Goal: Task Accomplishment & Management: Complete application form

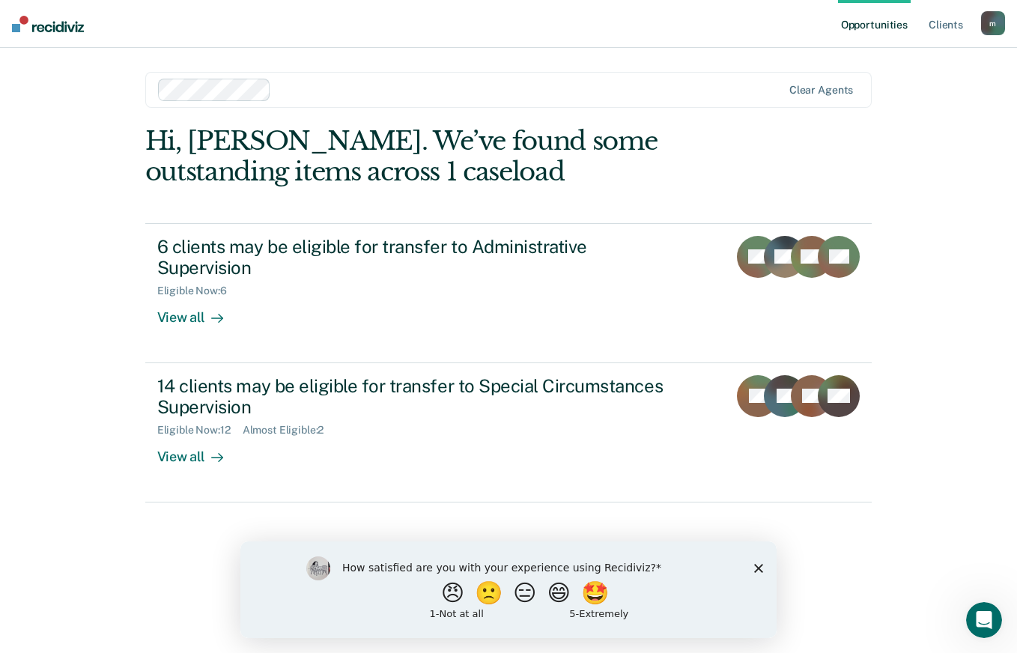
click at [762, 567] on icon "Close survey" at bounding box center [758, 567] width 9 height 9
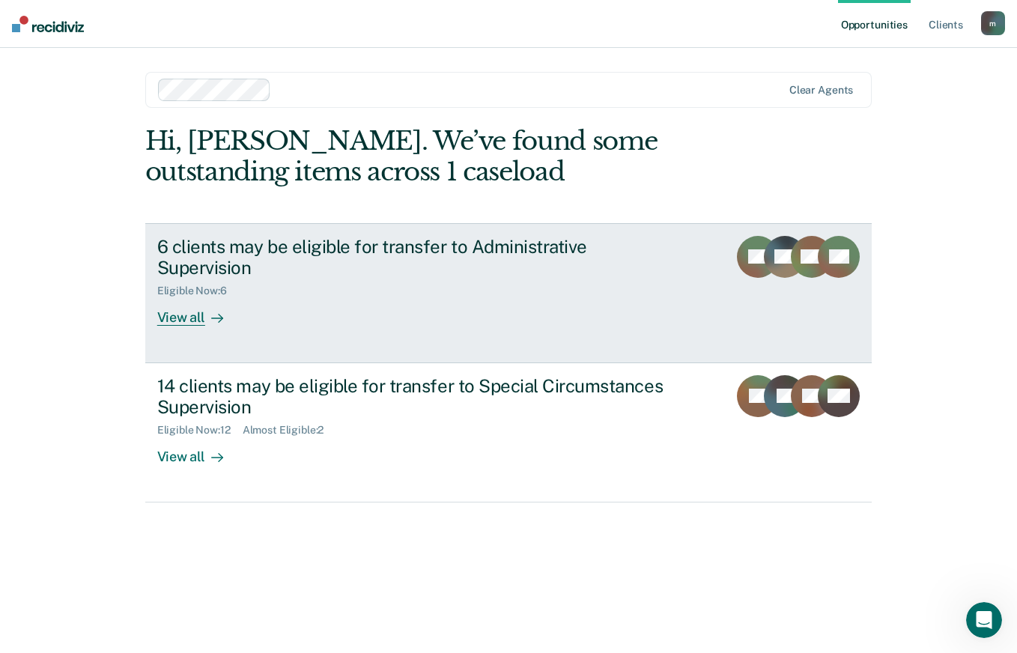
click at [191, 297] on div "View all" at bounding box center [199, 311] width 84 height 29
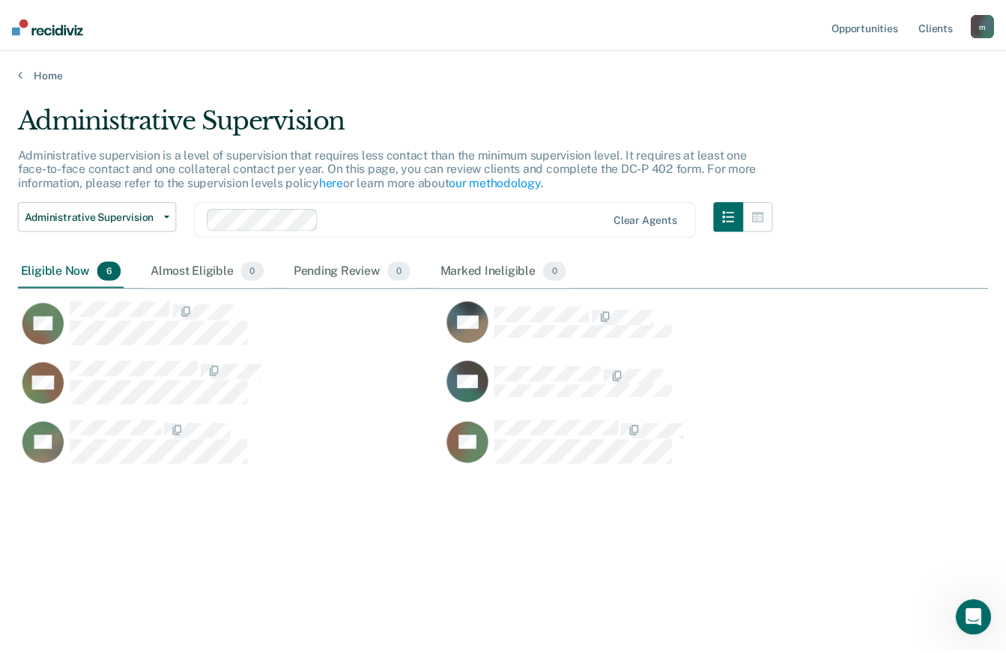
scroll to position [426, 970]
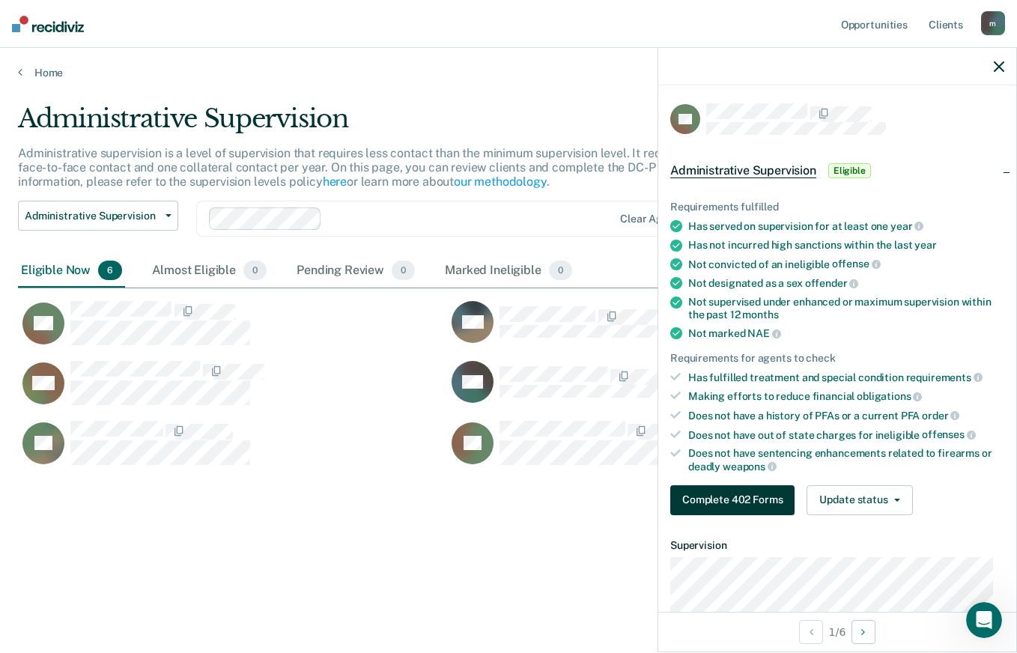
click at [757, 508] on button "Complete 402 Forms" at bounding box center [732, 500] width 124 height 30
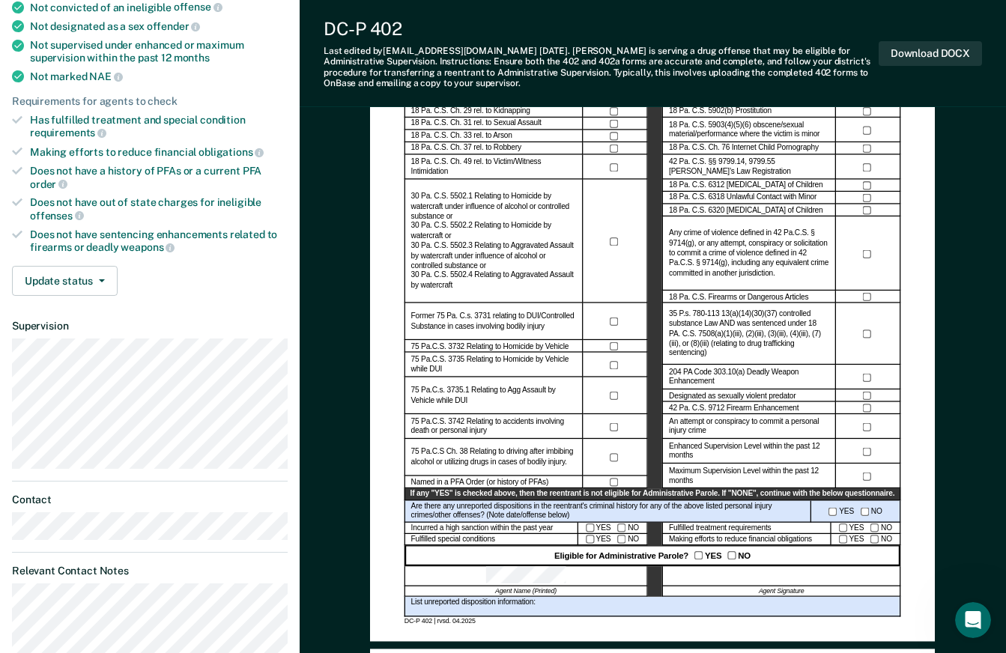
scroll to position [281, 0]
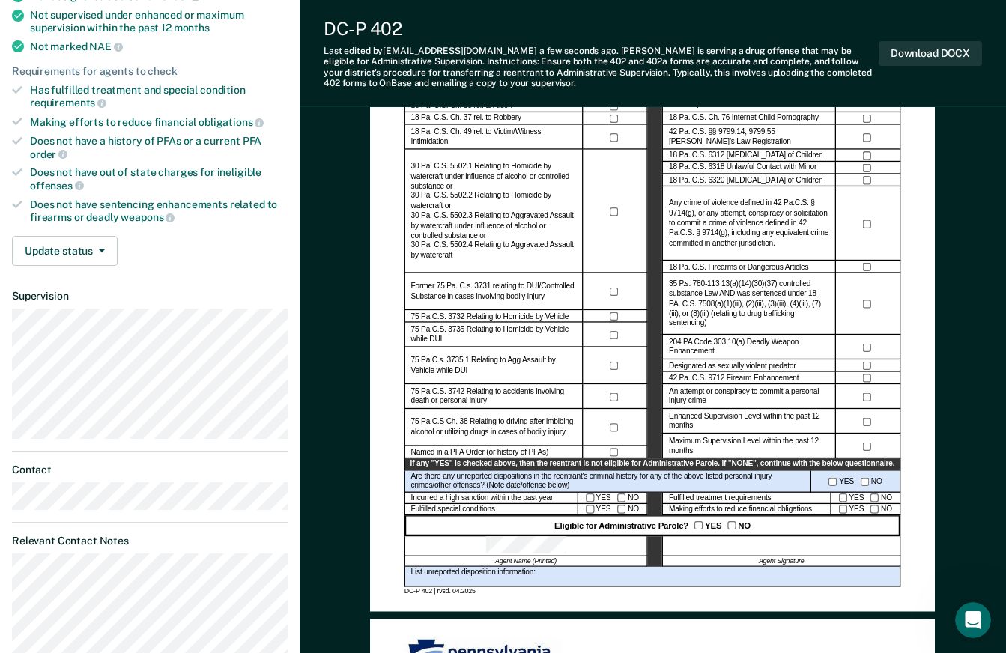
click at [729, 540] on div at bounding box center [782, 546] width 238 height 20
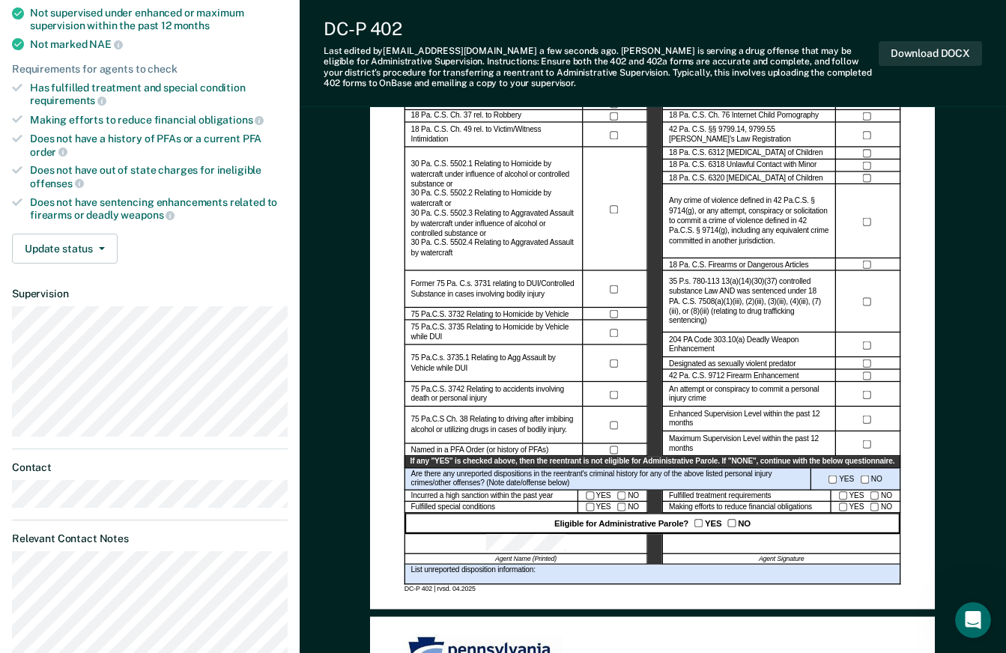
scroll to position [279, 0]
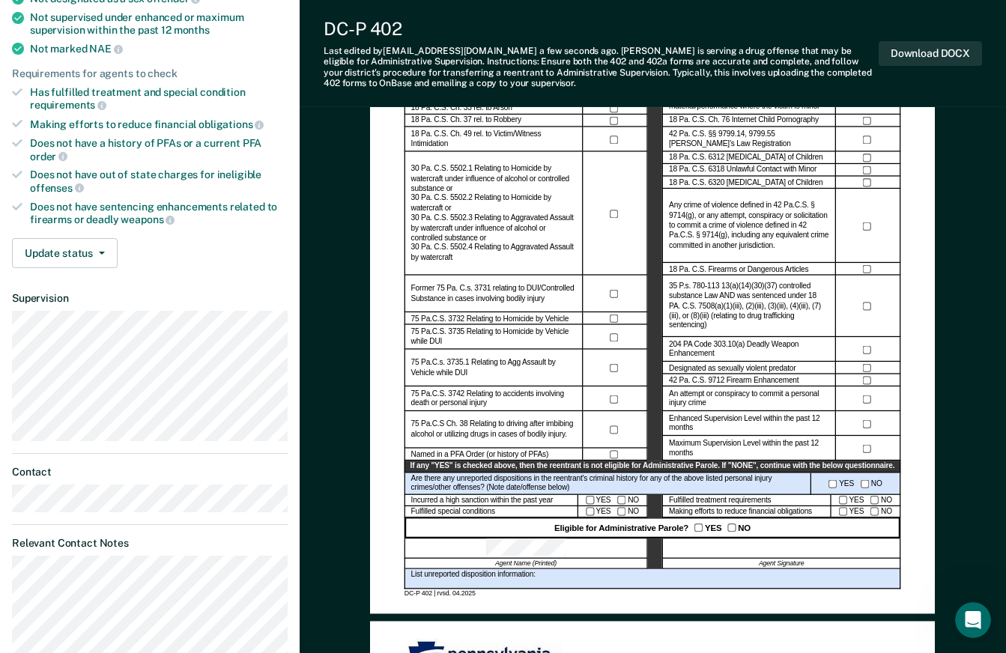
click at [778, 546] on div at bounding box center [782, 549] width 238 height 20
click at [935, 56] on button "Download DOCX" at bounding box center [930, 53] width 103 height 25
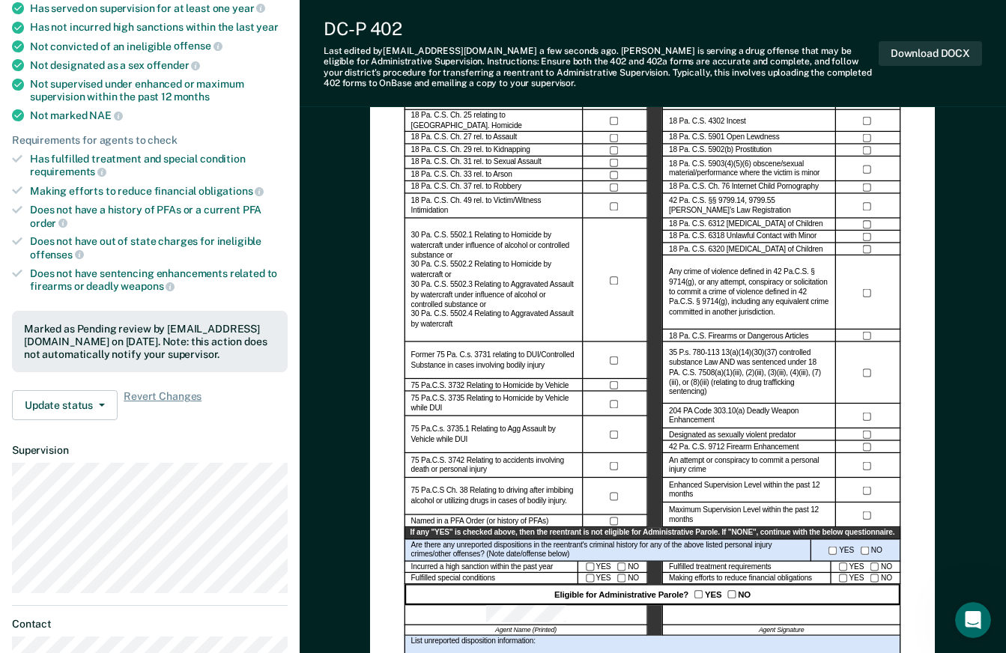
scroll to position [0, 0]
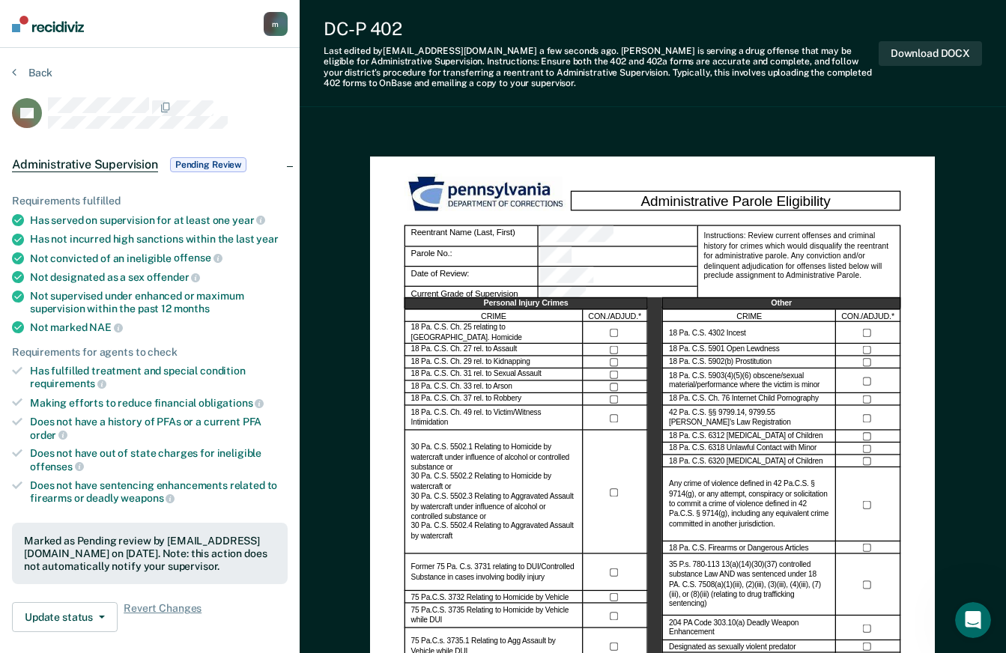
click at [222, 165] on span "Pending Review" at bounding box center [208, 164] width 76 height 15
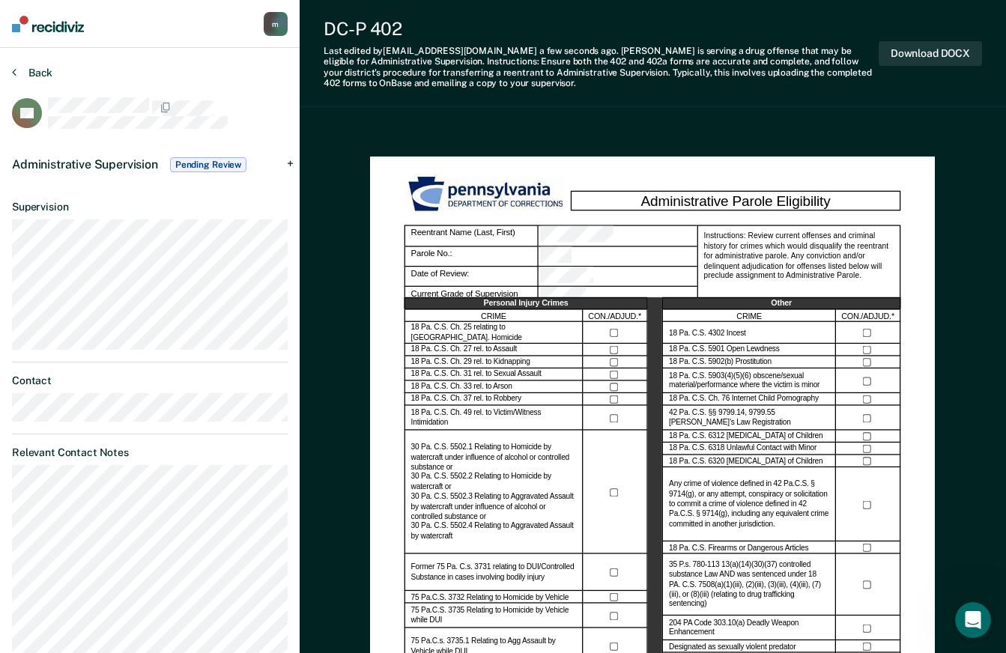
click at [13, 73] on icon at bounding box center [14, 72] width 4 height 12
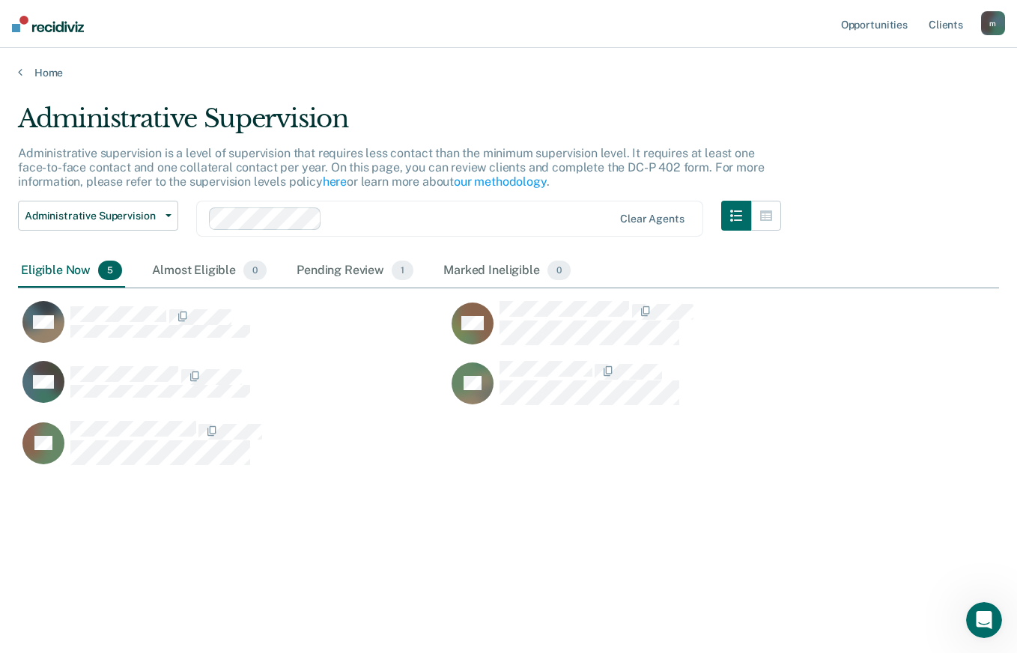
scroll to position [426, 970]
click at [360, 270] on div "Pending Review 1" at bounding box center [355, 271] width 123 height 33
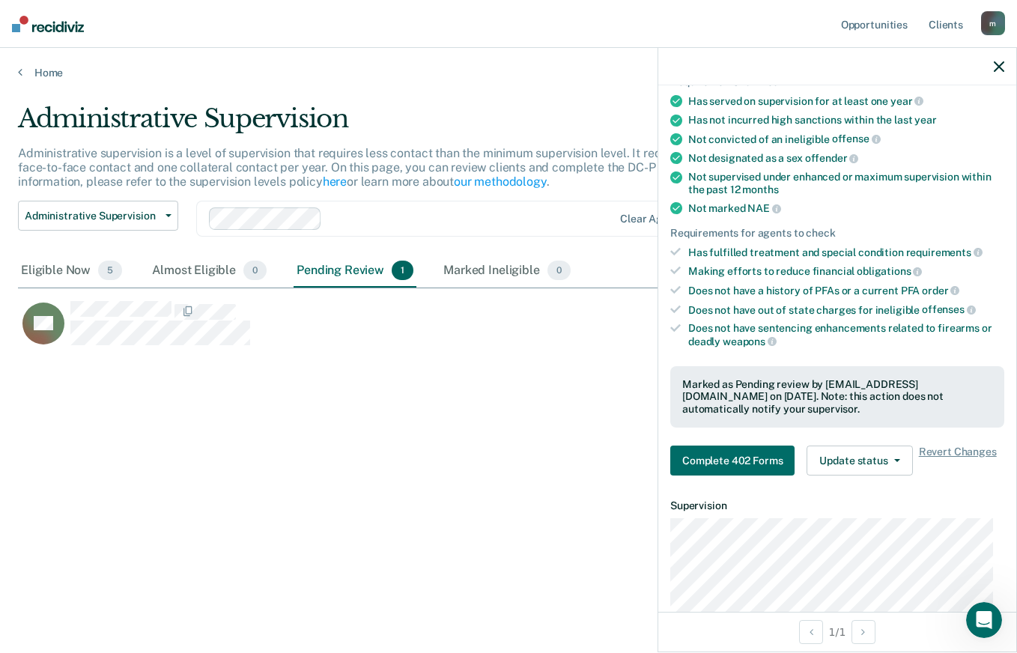
scroll to position [150, 0]
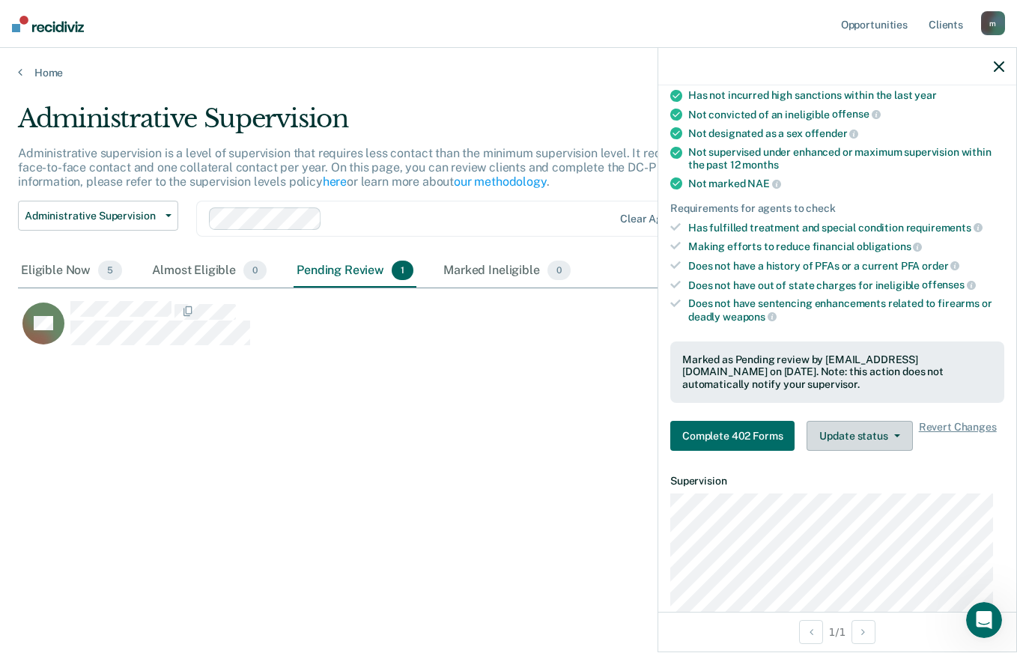
click at [837, 446] on button "Update status" at bounding box center [860, 436] width 106 height 30
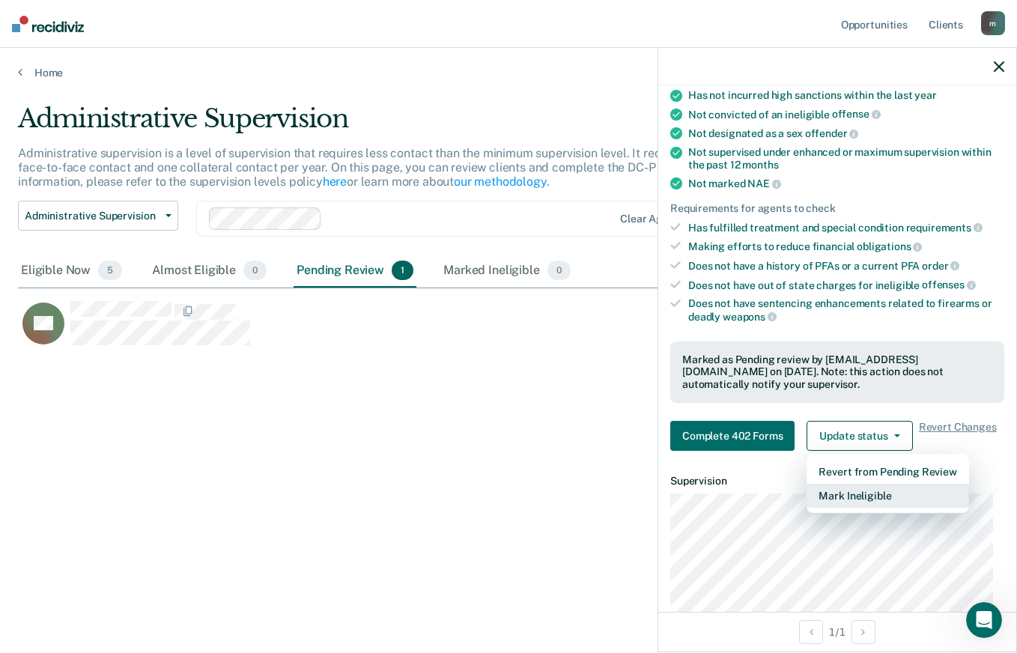
click at [840, 497] on button "Mark Ineligible" at bounding box center [888, 496] width 162 height 24
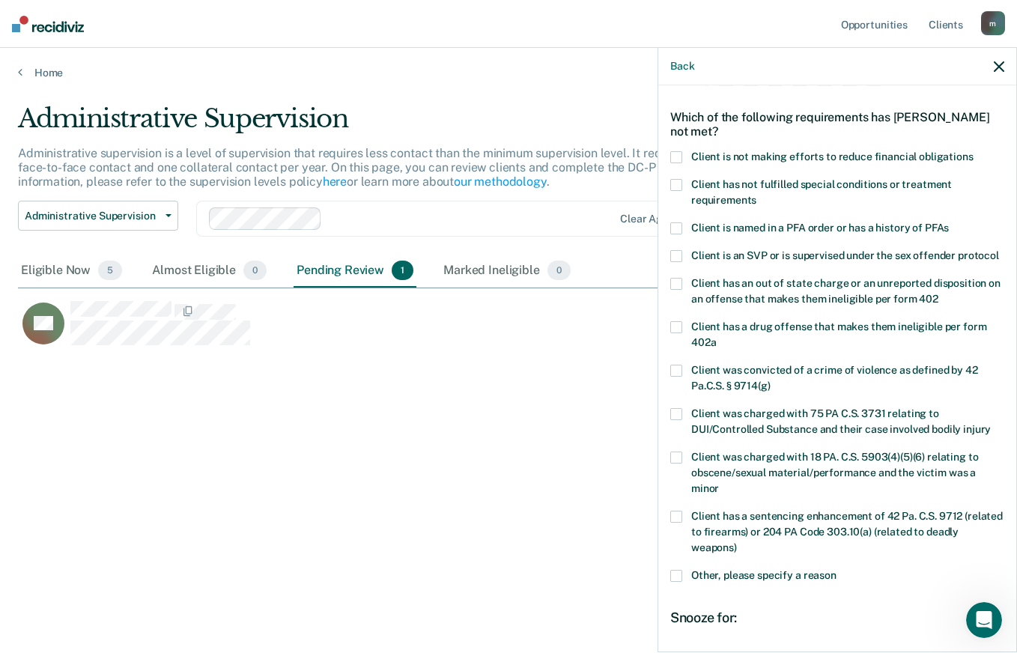
scroll to position [0, 0]
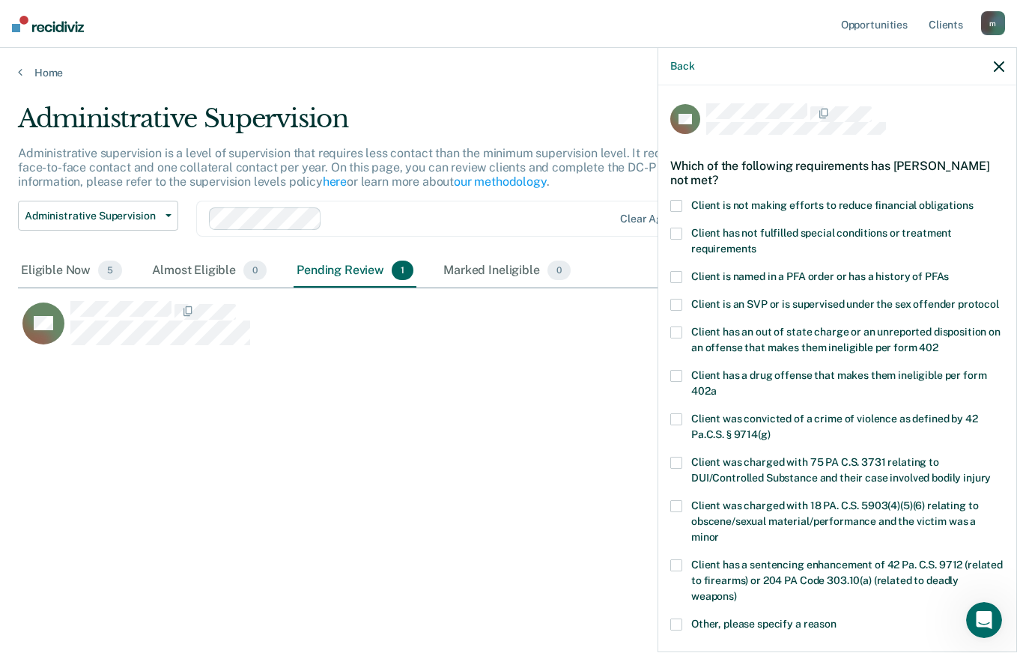
click at [679, 202] on span at bounding box center [676, 206] width 12 height 12
click at [974, 200] on input "Client is not making efforts to reduce financial obligations" at bounding box center [974, 200] width 0 height 0
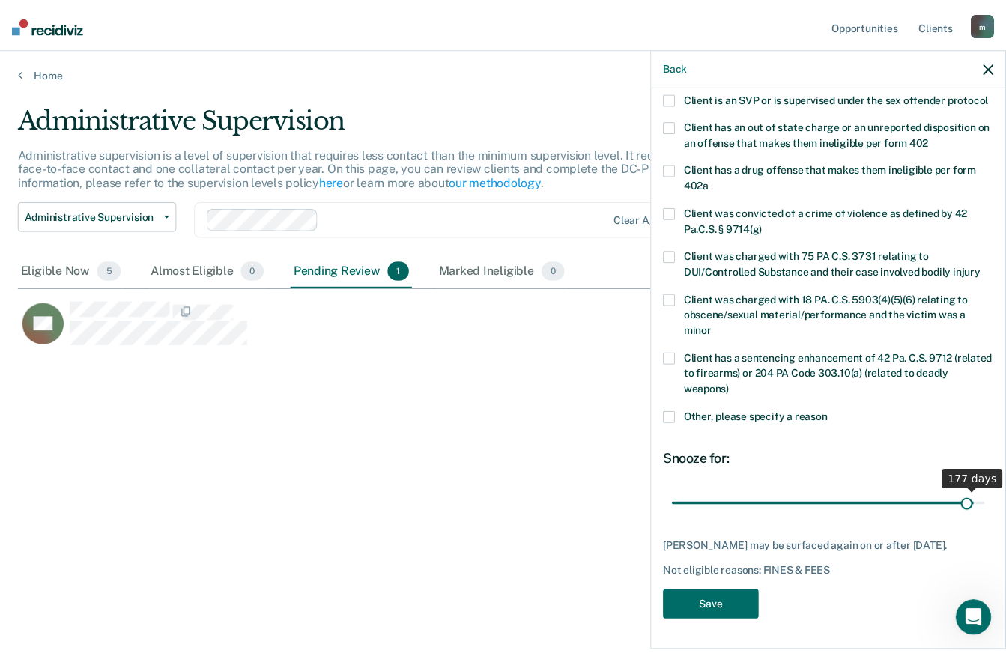
scroll to position [233, 0]
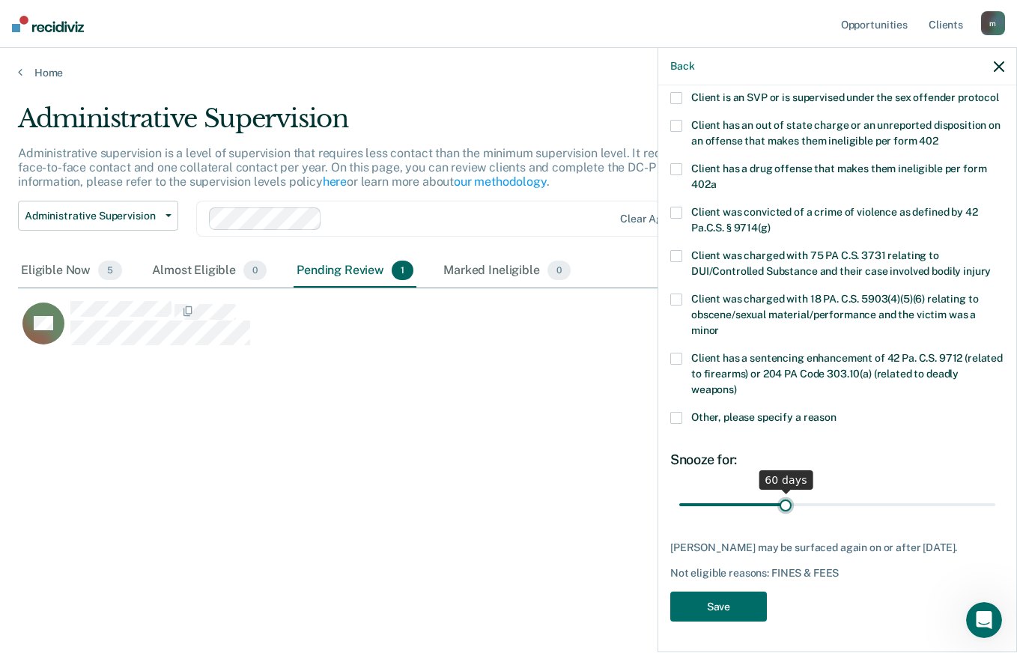
drag, startPoint x: 733, startPoint y: 494, endPoint x: 782, endPoint y: 492, distance: 48.7
type input "60"
click at [782, 492] on input "range" at bounding box center [837, 504] width 316 height 26
click at [697, 606] on button "Save" at bounding box center [718, 607] width 97 height 31
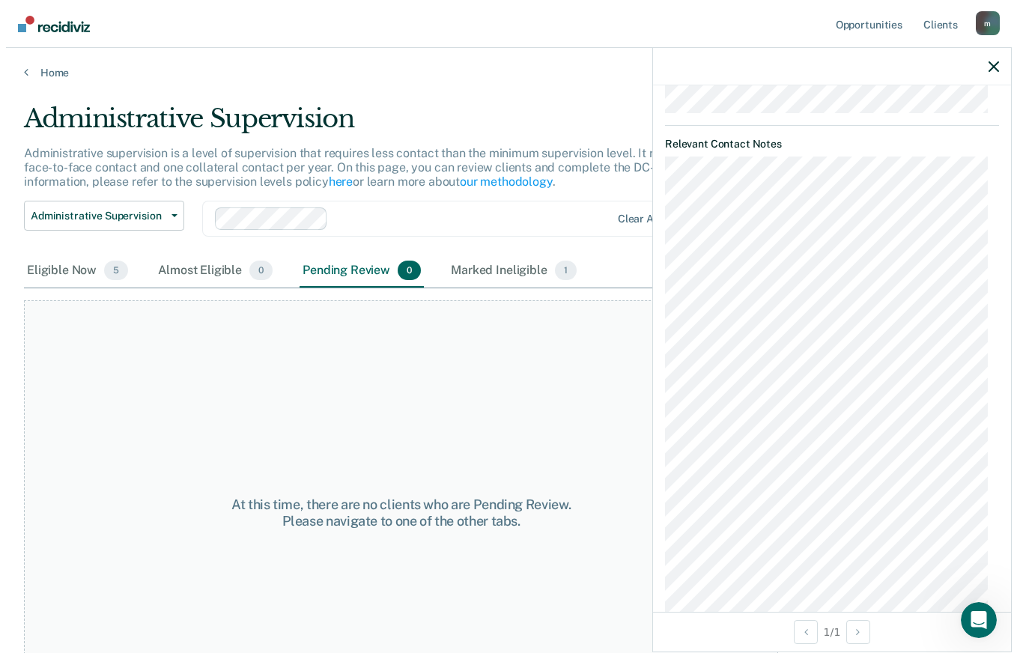
scroll to position [931, 0]
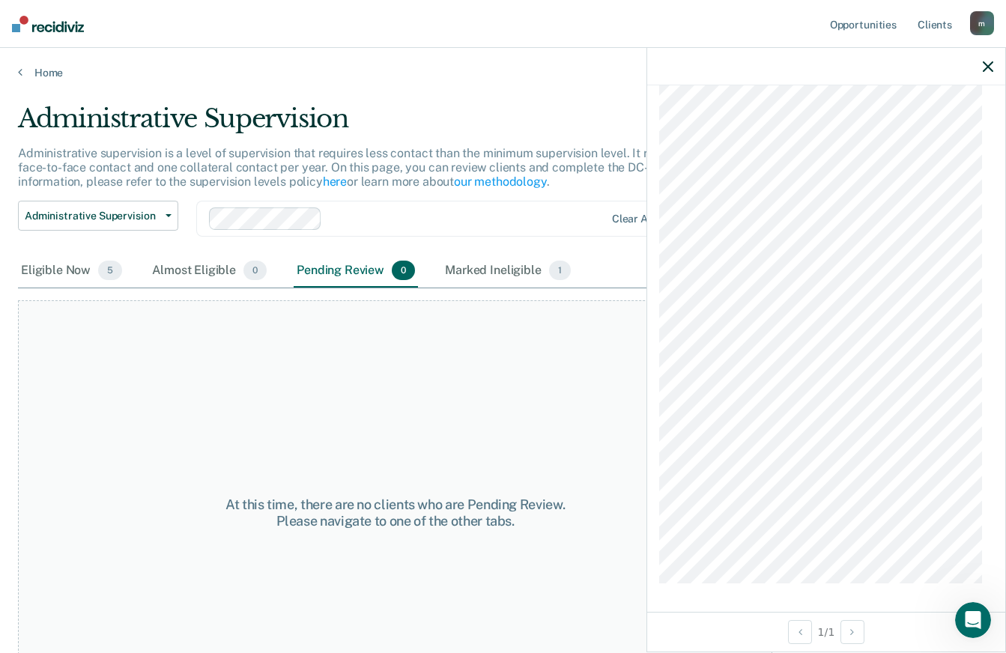
click at [988, 73] on div at bounding box center [826, 66] width 358 height 37
click at [983, 67] on icon "button" at bounding box center [988, 66] width 10 height 10
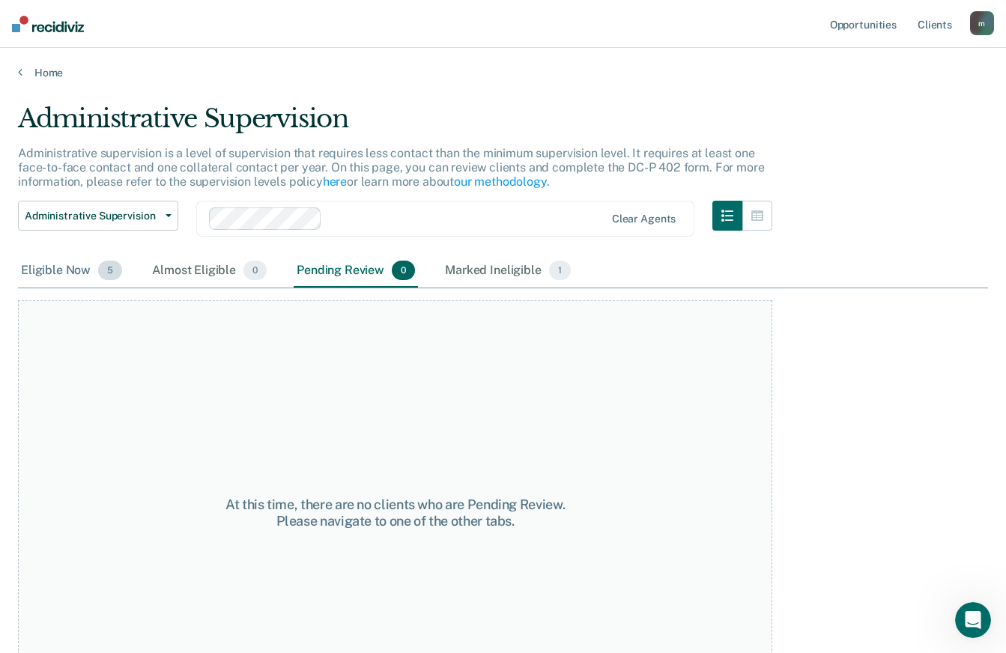
click at [43, 274] on div "Eligible Now 5" at bounding box center [71, 271] width 107 height 33
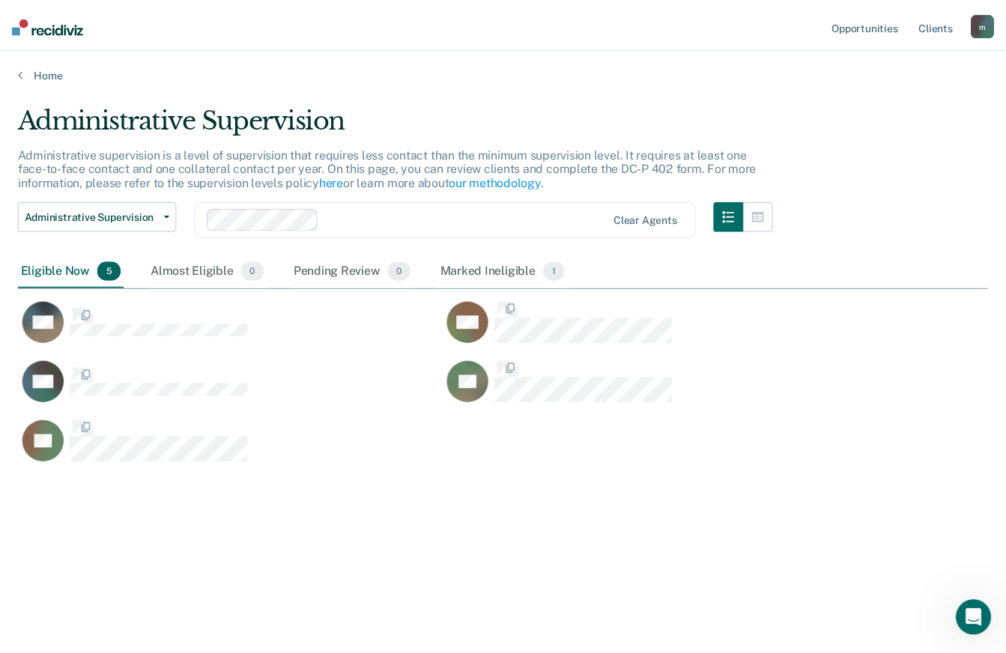
scroll to position [426, 970]
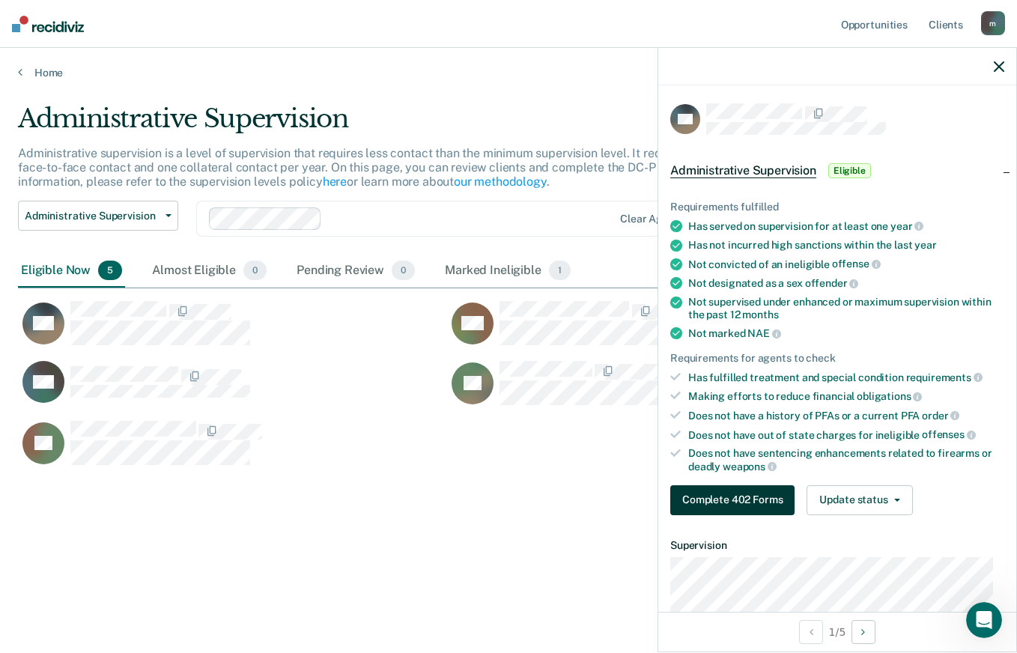
click at [751, 496] on button "Complete 402 Forms" at bounding box center [732, 500] width 124 height 30
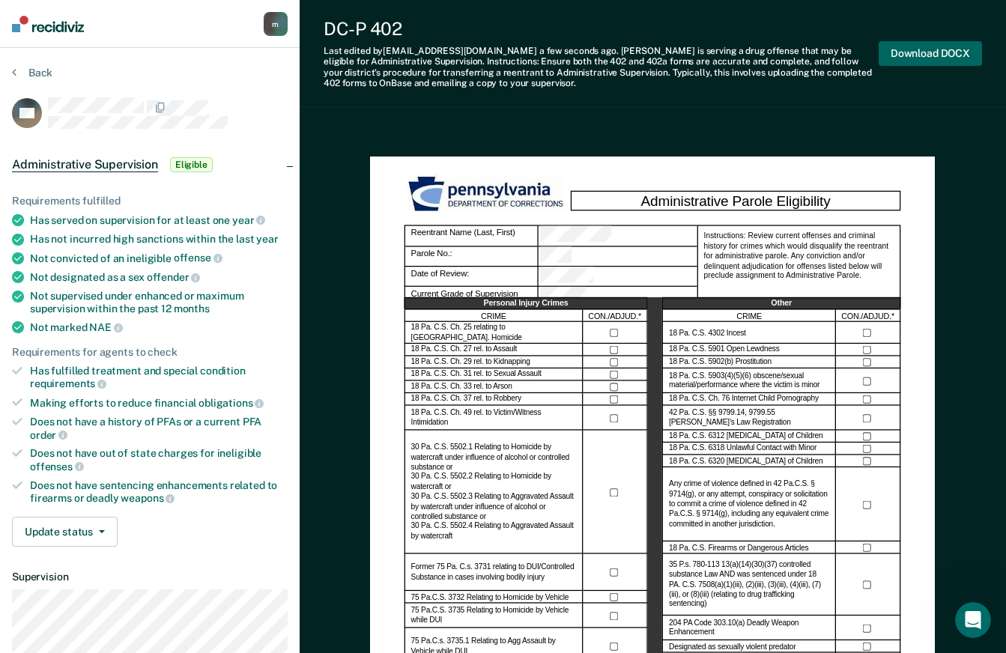
click at [956, 50] on button "Download DOCX" at bounding box center [930, 53] width 103 height 25
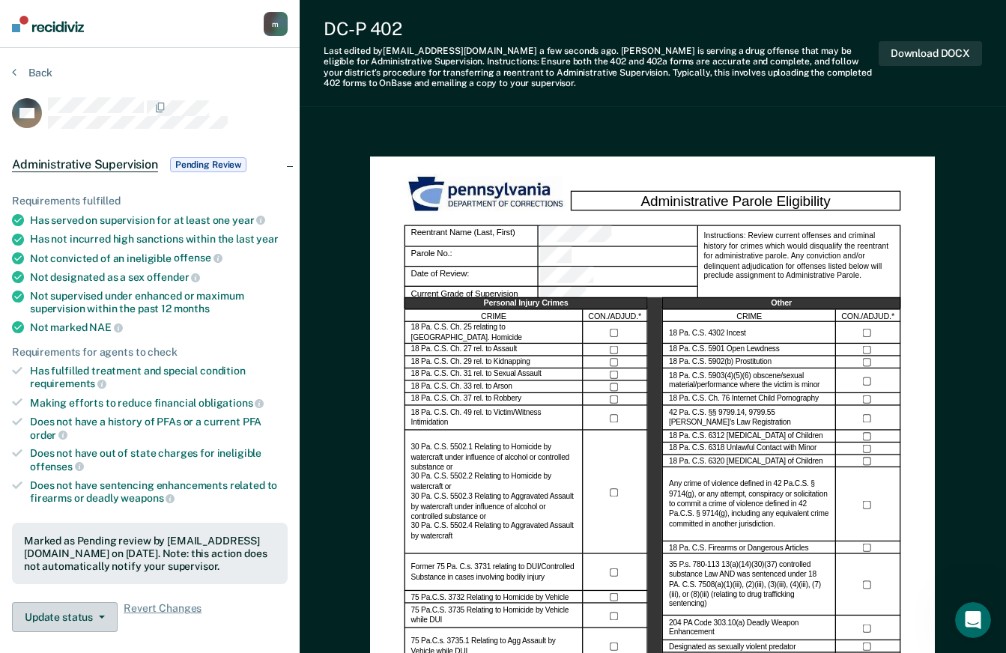
click at [98, 621] on button "Update status" at bounding box center [65, 617] width 106 height 30
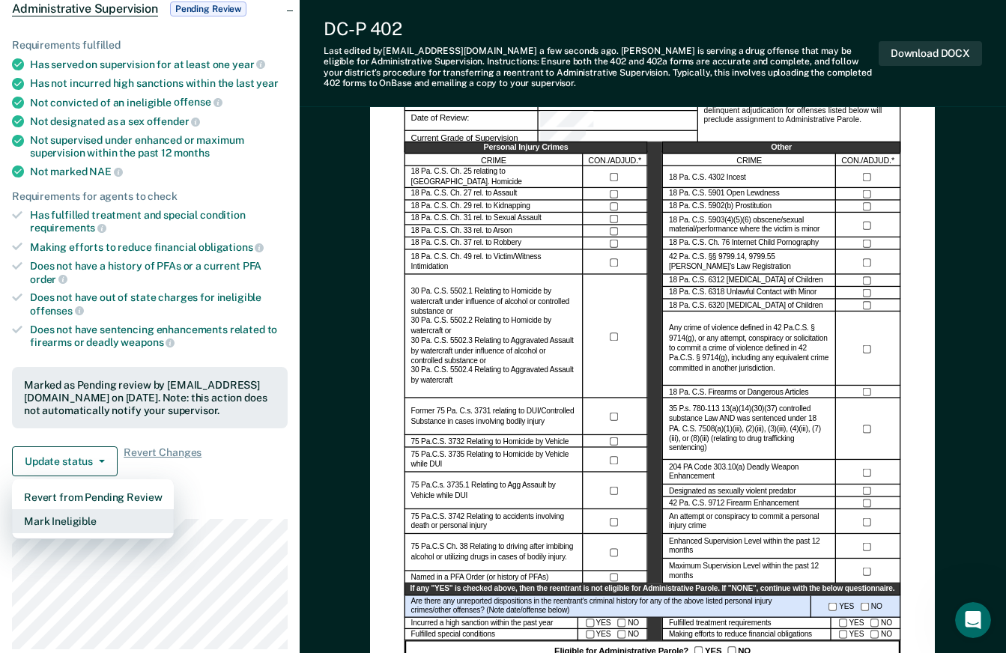
scroll to position [310, 0]
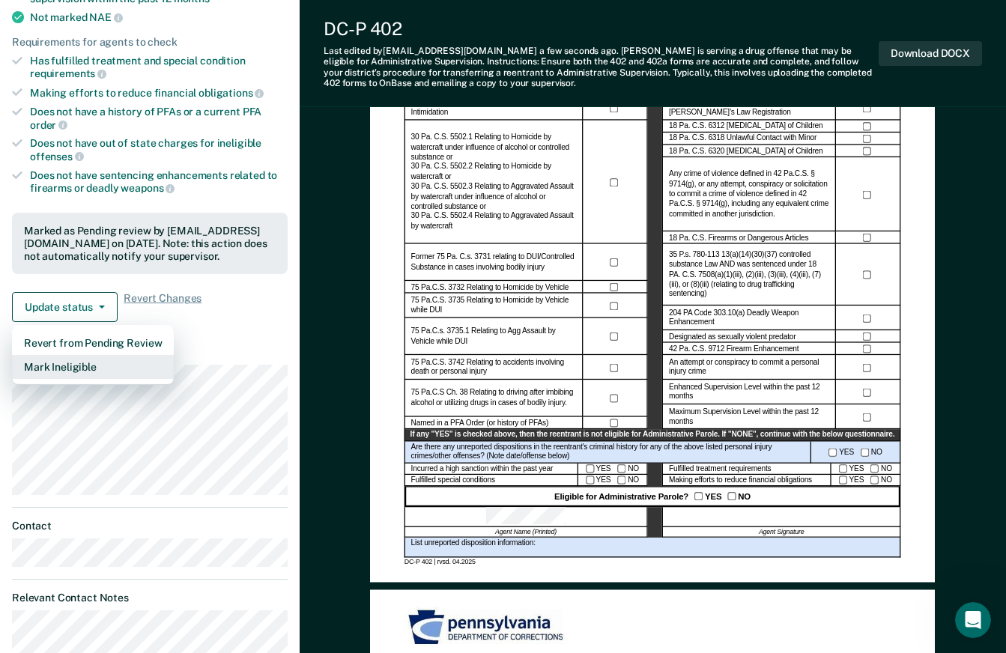
click at [81, 367] on button "Mark Ineligible" at bounding box center [93, 367] width 162 height 24
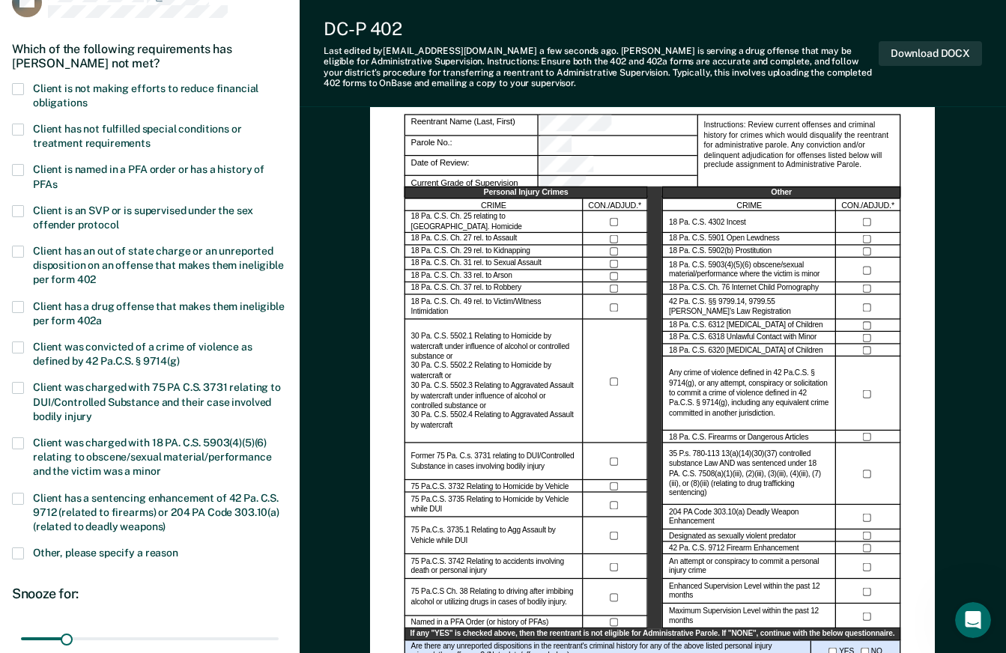
scroll to position [0, 0]
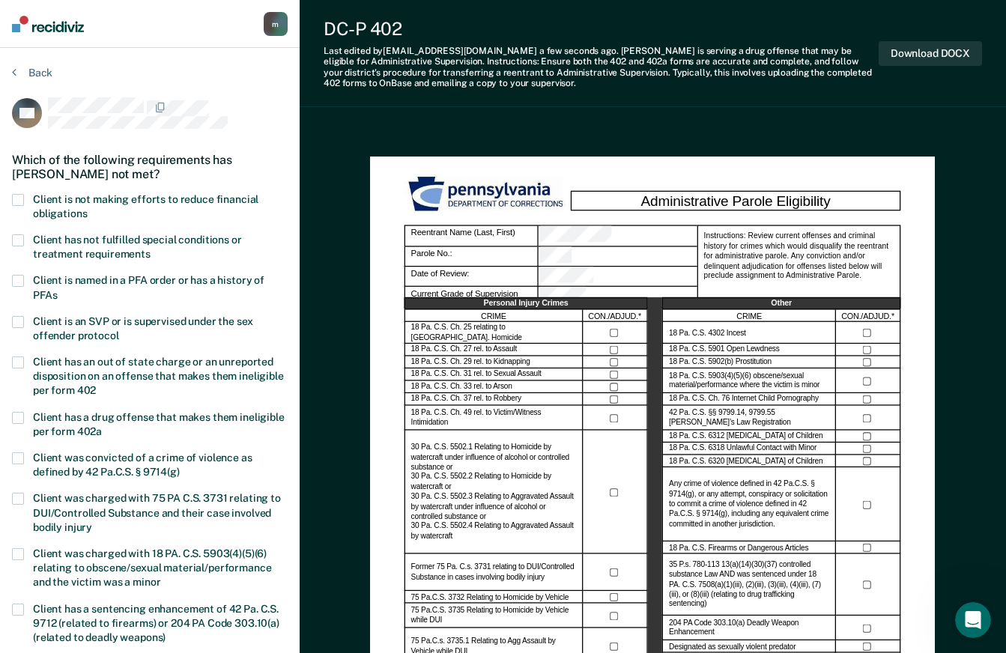
click at [17, 239] on span at bounding box center [18, 240] width 12 height 12
click at [151, 249] on input "Client has not fulfilled special conditions or treatment requirements" at bounding box center [151, 249] width 0 height 0
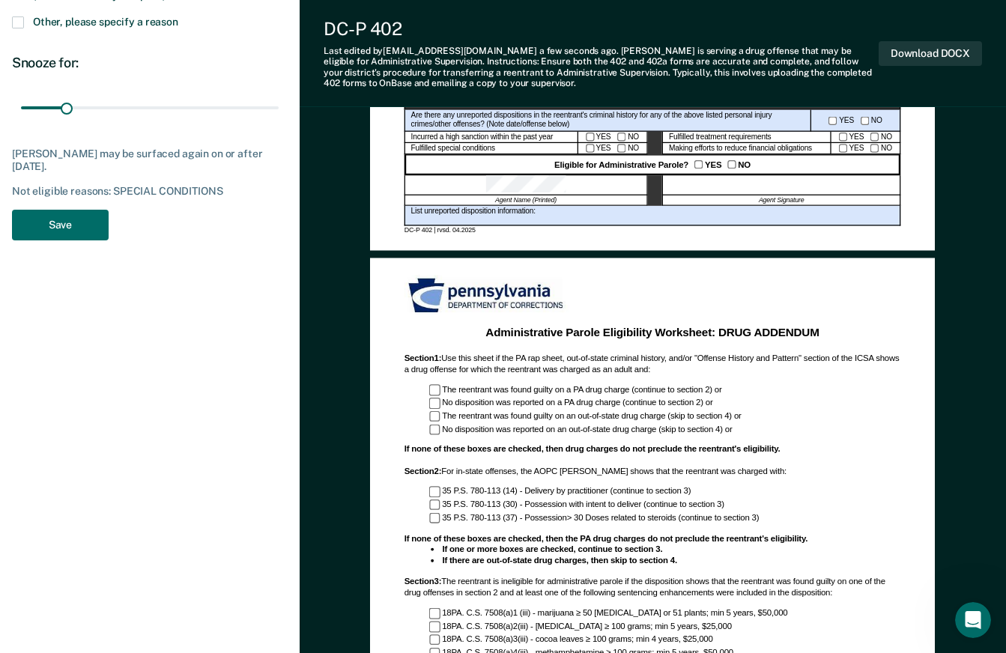
scroll to position [674, 0]
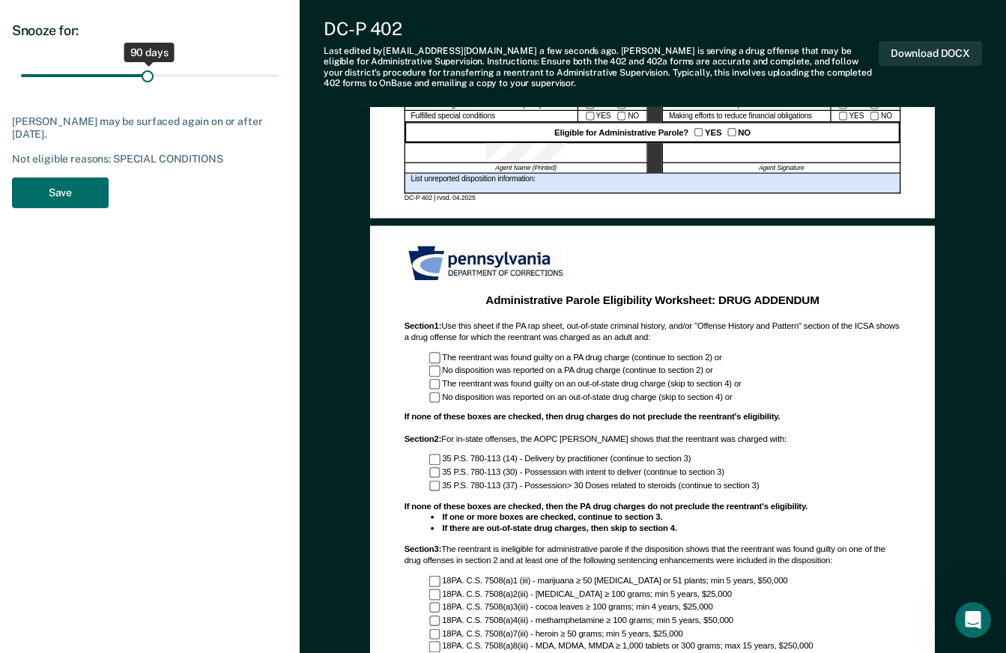
drag, startPoint x: 65, startPoint y: 73, endPoint x: 148, endPoint y: 78, distance: 83.3
click at [148, 78] on input "range" at bounding box center [150, 76] width 258 height 26
click at [150, 76] on input "range" at bounding box center [150, 76] width 258 height 26
type input "89"
click at [148, 79] on input "range" at bounding box center [150, 76] width 258 height 26
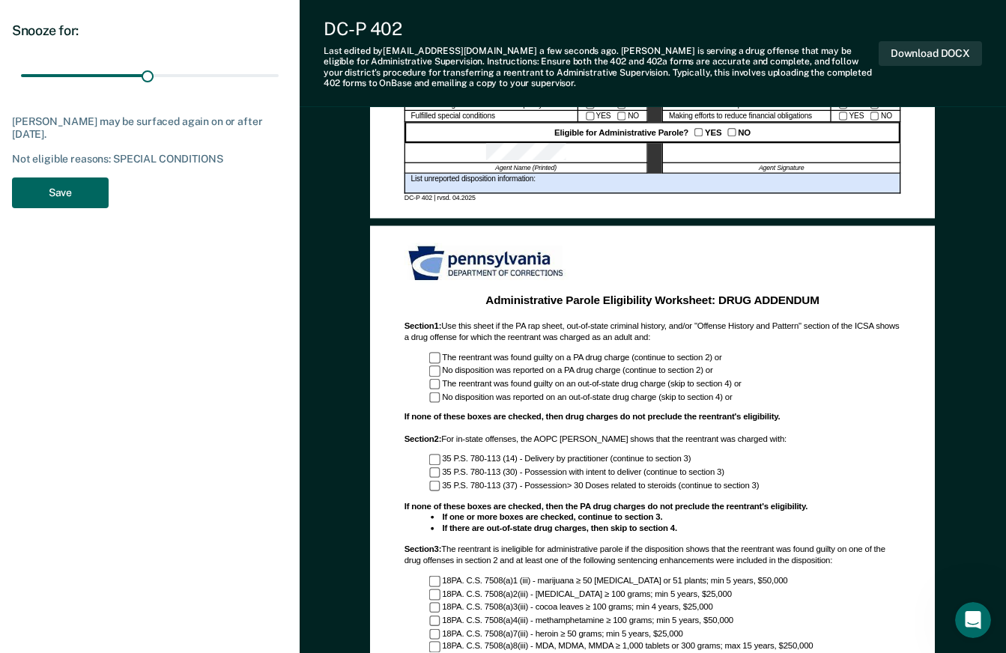
click at [61, 190] on button "Save" at bounding box center [60, 193] width 97 height 31
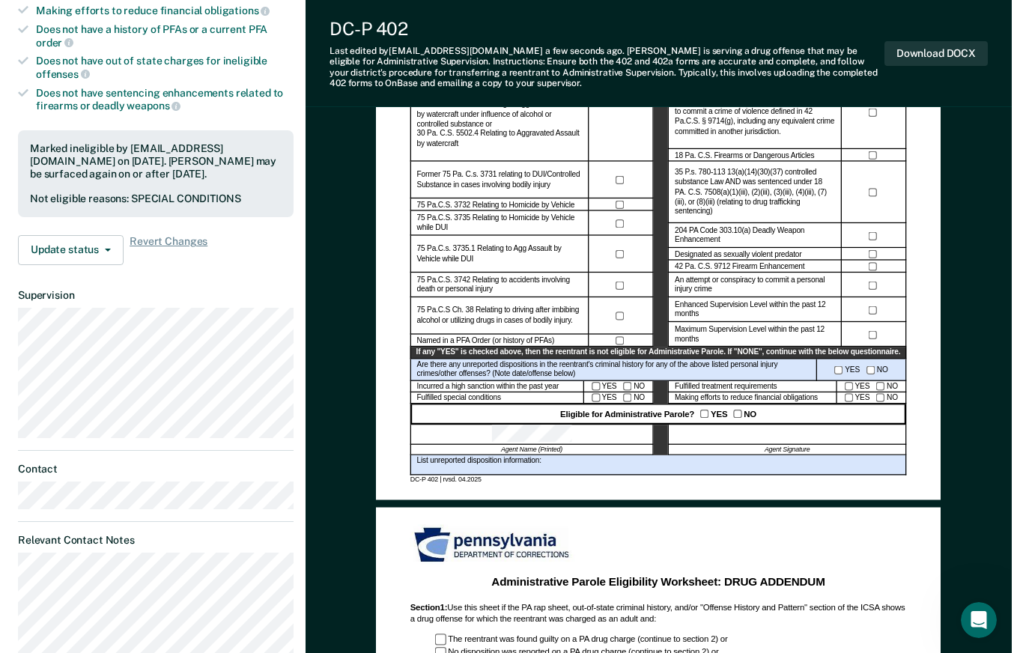
scroll to position [0, 0]
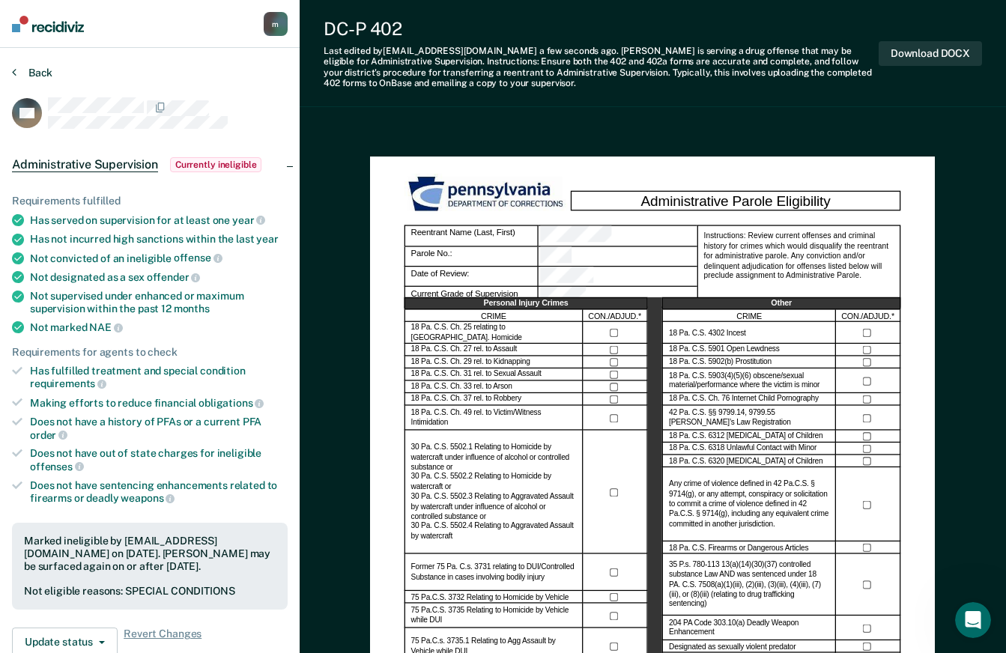
click at [34, 75] on button "Back" at bounding box center [32, 72] width 40 height 13
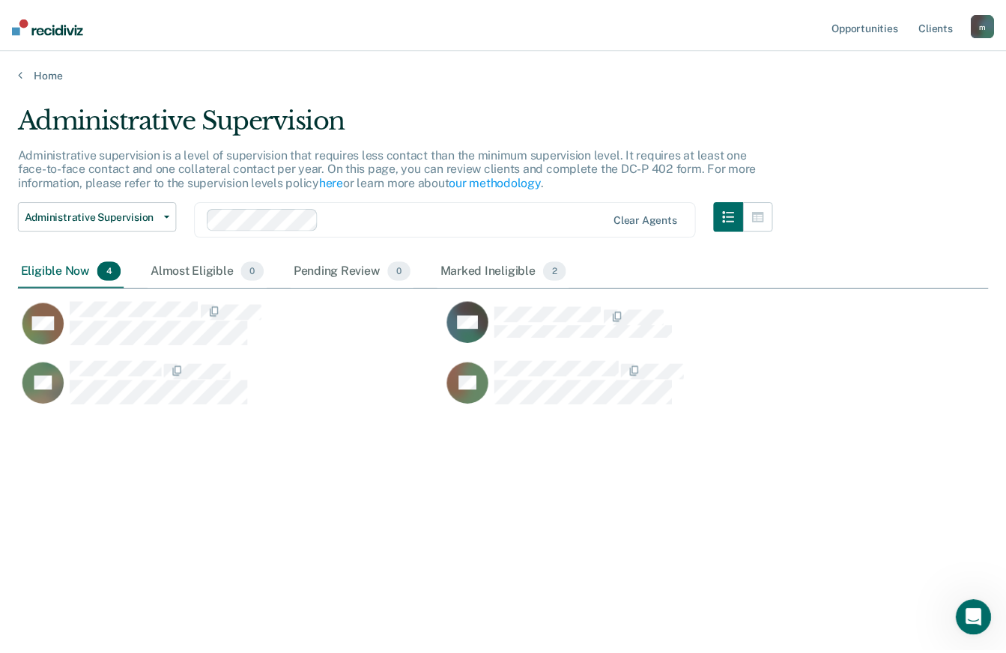
scroll to position [426, 970]
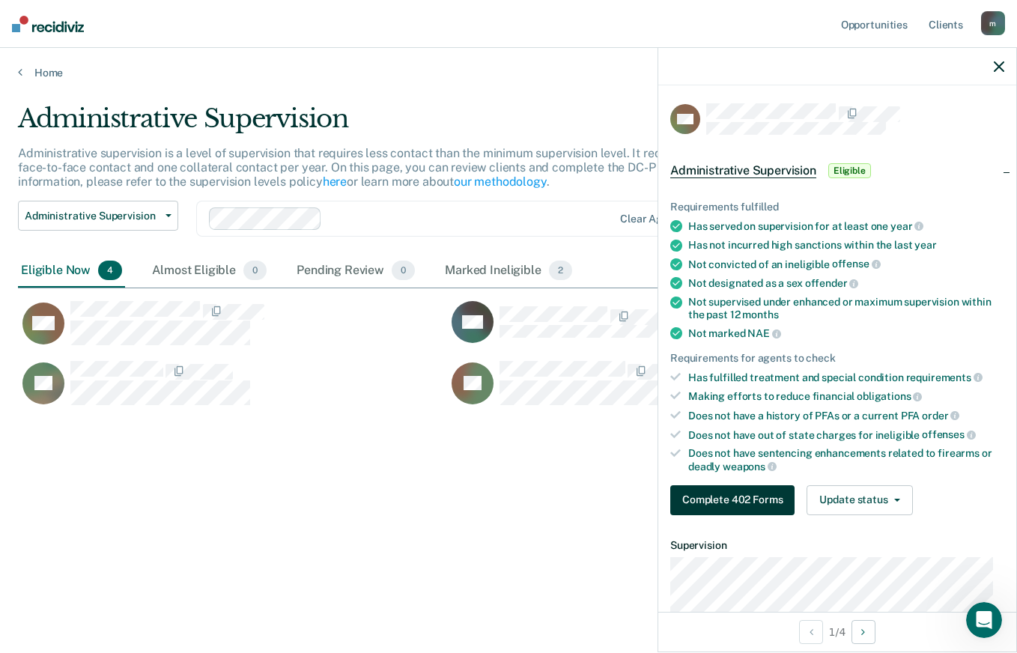
click at [715, 500] on button "Complete 402 Forms" at bounding box center [732, 500] width 124 height 30
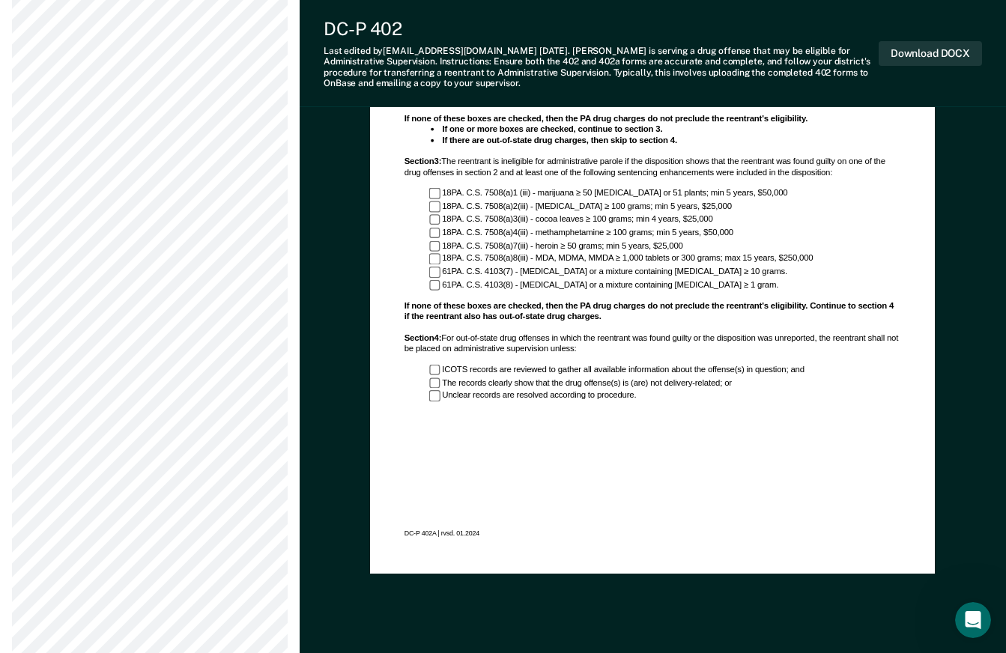
scroll to position [1193, 0]
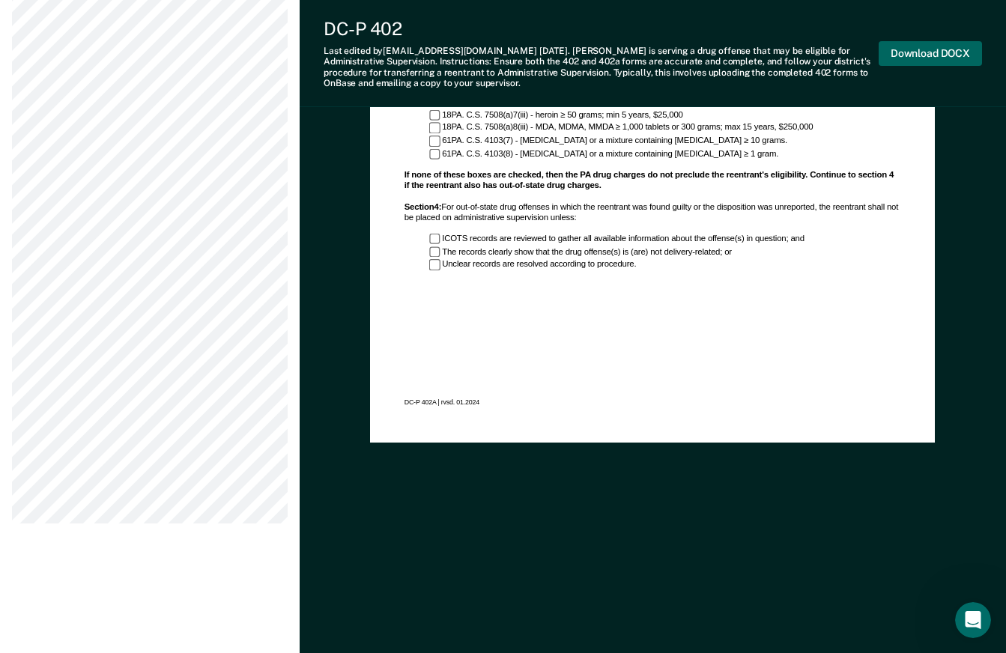
click at [896, 47] on button "Download DOCX" at bounding box center [930, 53] width 103 height 25
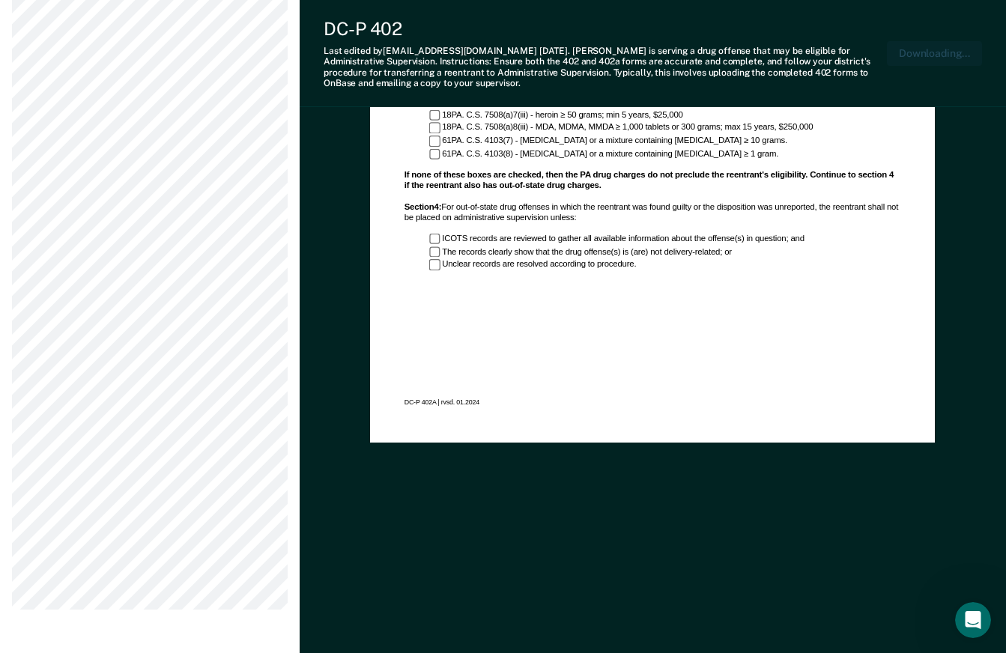
scroll to position [1279, 0]
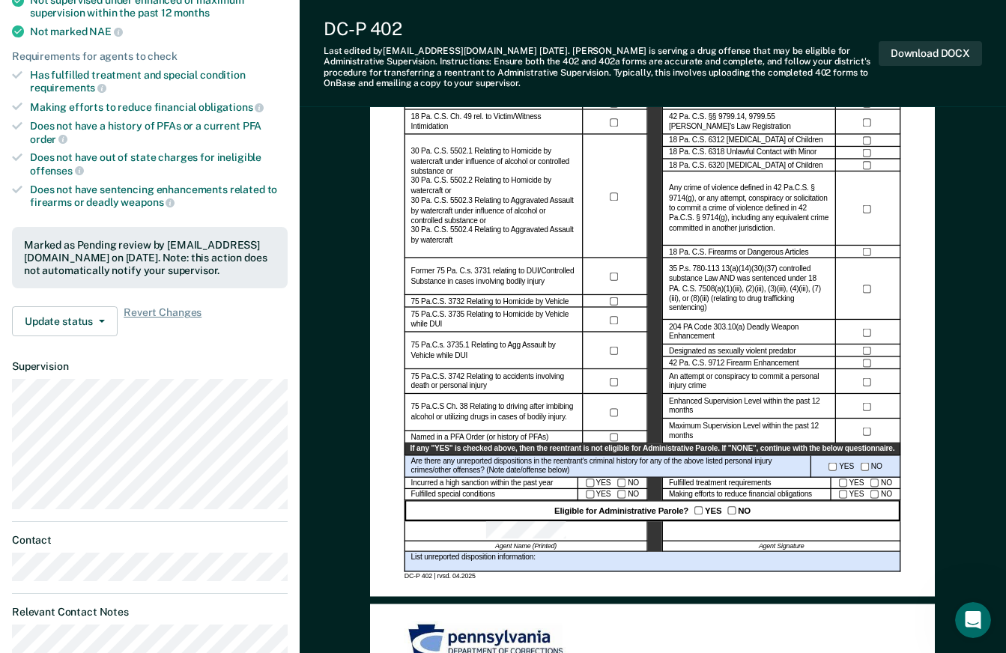
scroll to position [300, 0]
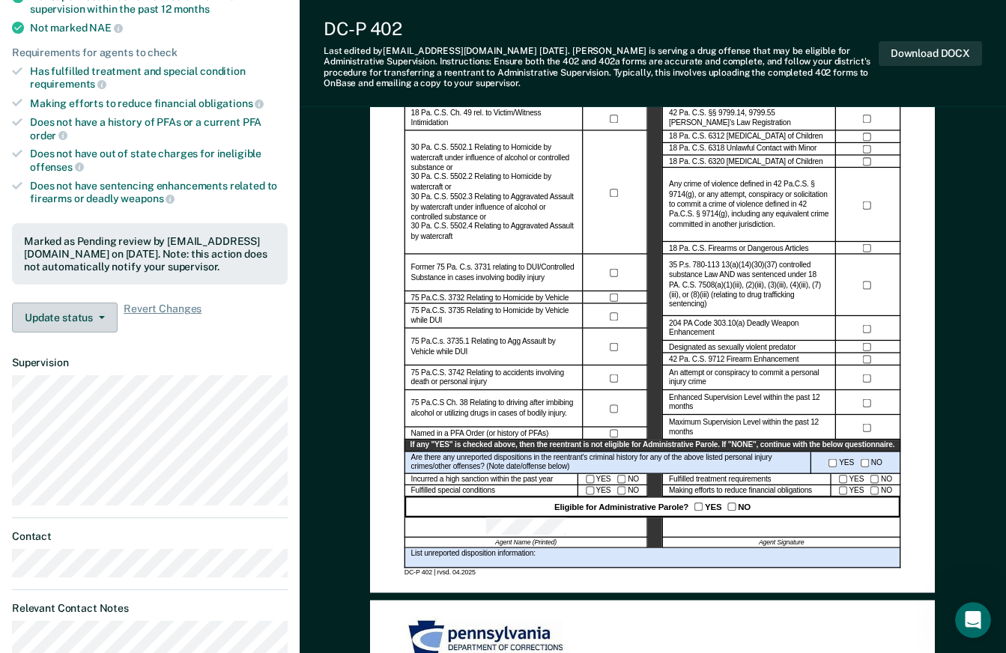
click at [79, 312] on button "Update status" at bounding box center [65, 318] width 106 height 30
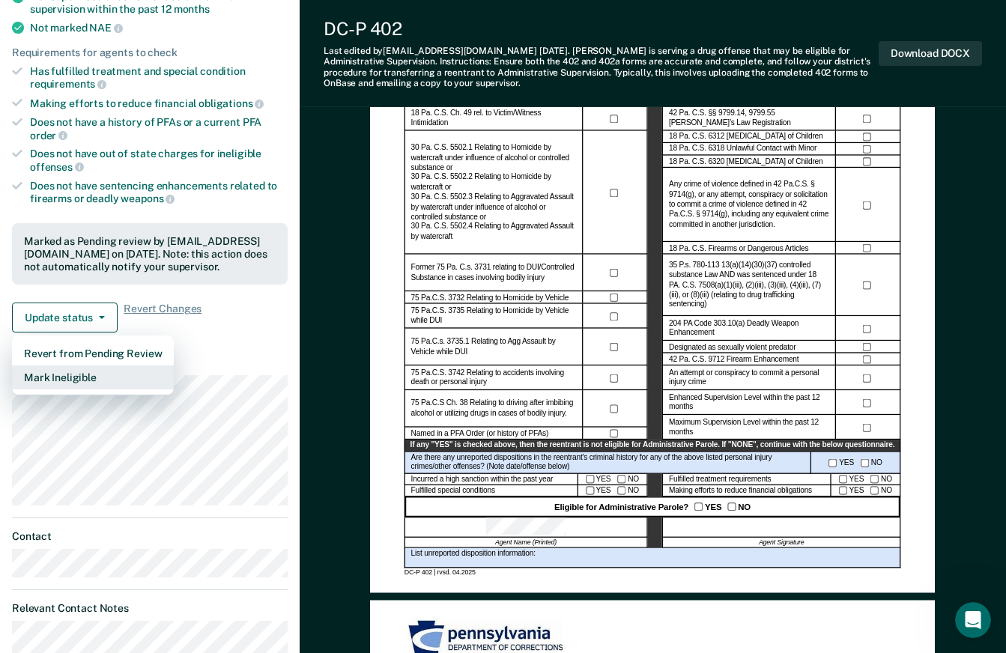
click at [81, 381] on button "Mark Ineligible" at bounding box center [93, 378] width 162 height 24
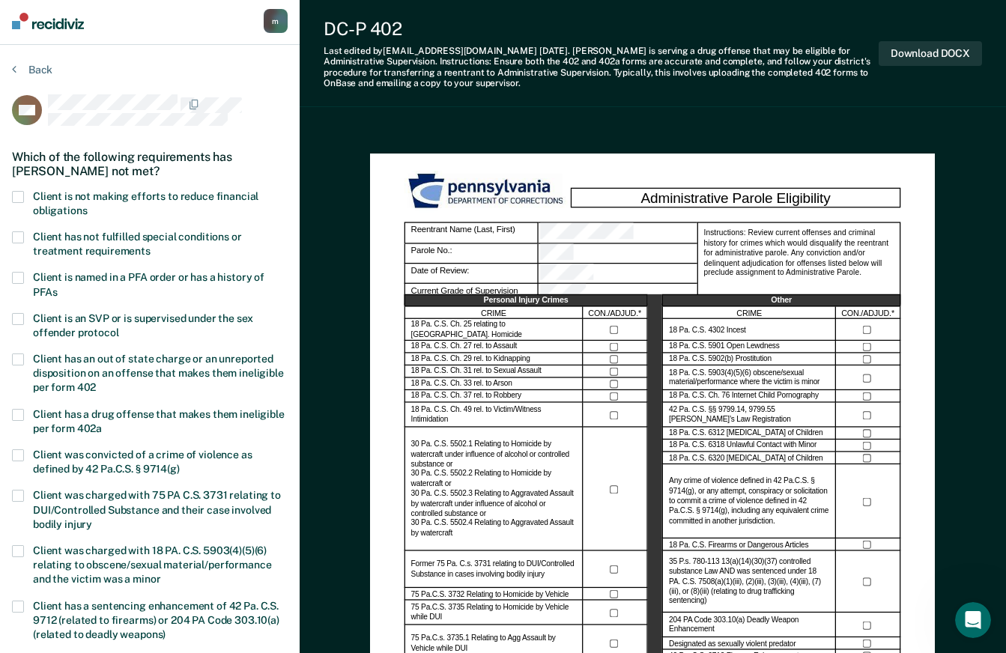
scroll to position [0, 0]
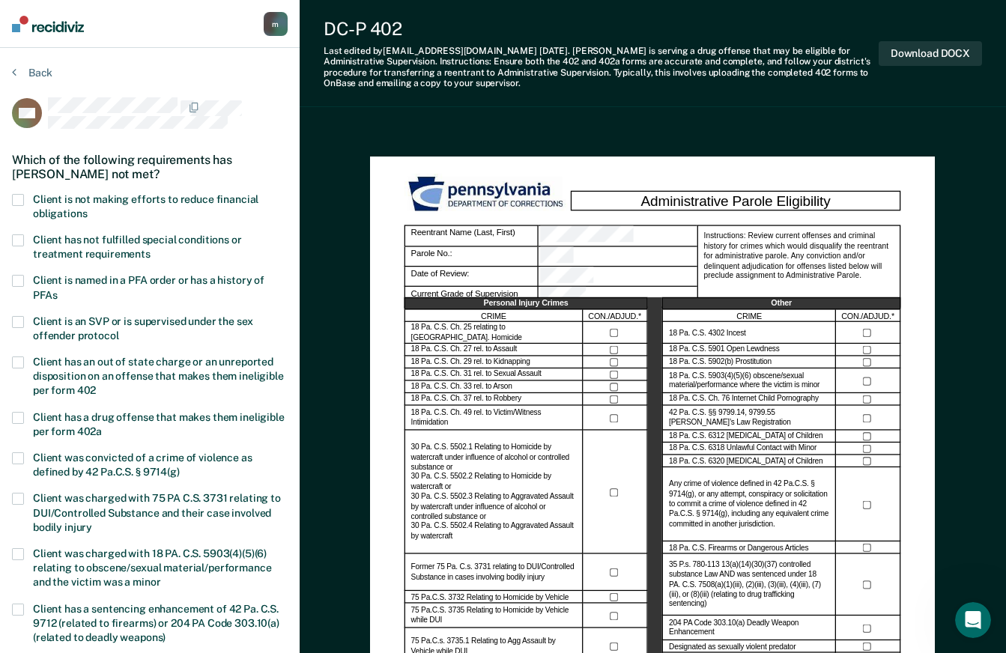
click at [20, 199] on span at bounding box center [18, 200] width 12 height 12
click at [87, 208] on input "Client is not making efforts to reduce financial obligations" at bounding box center [87, 208] width 0 height 0
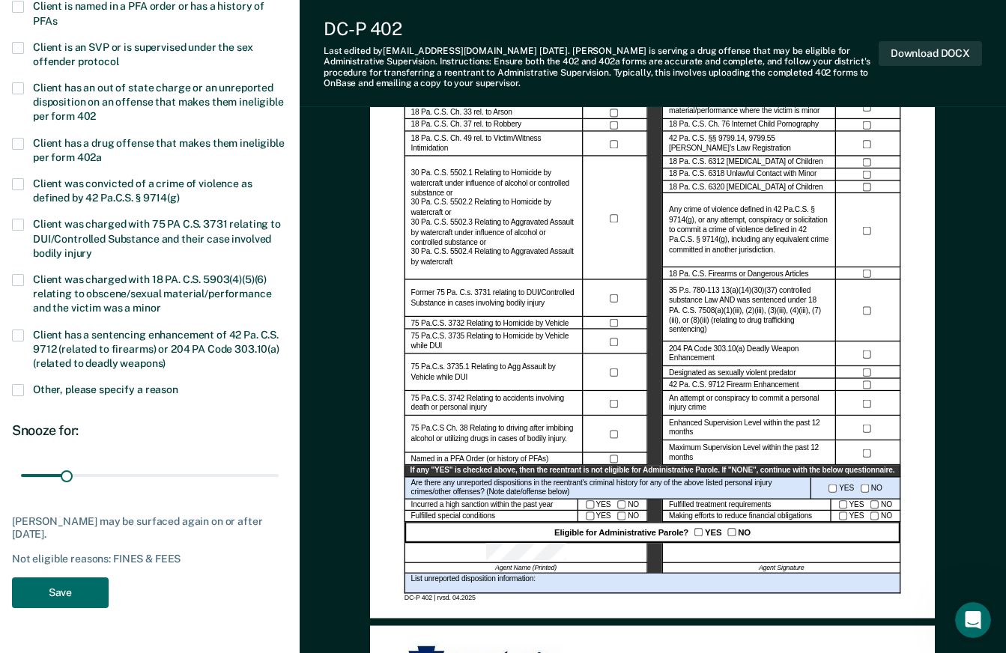
scroll to position [300, 0]
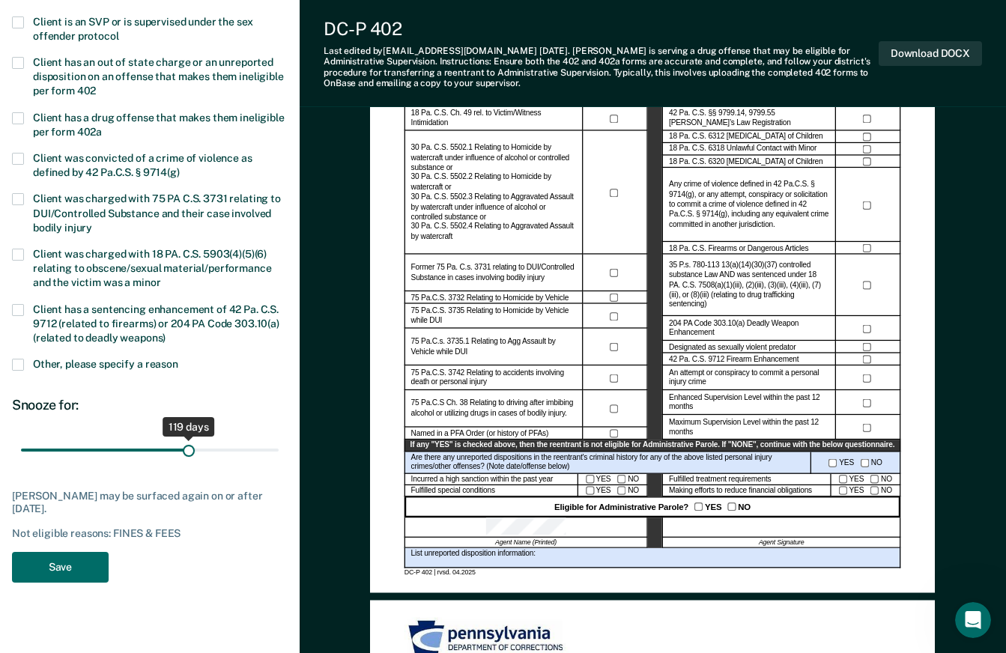
drag, startPoint x: 66, startPoint y: 449, endPoint x: 190, endPoint y: 460, distance: 124.1
type input "119"
click at [190, 460] on input "range" at bounding box center [150, 450] width 258 height 26
click at [99, 565] on button "Save" at bounding box center [60, 567] width 97 height 31
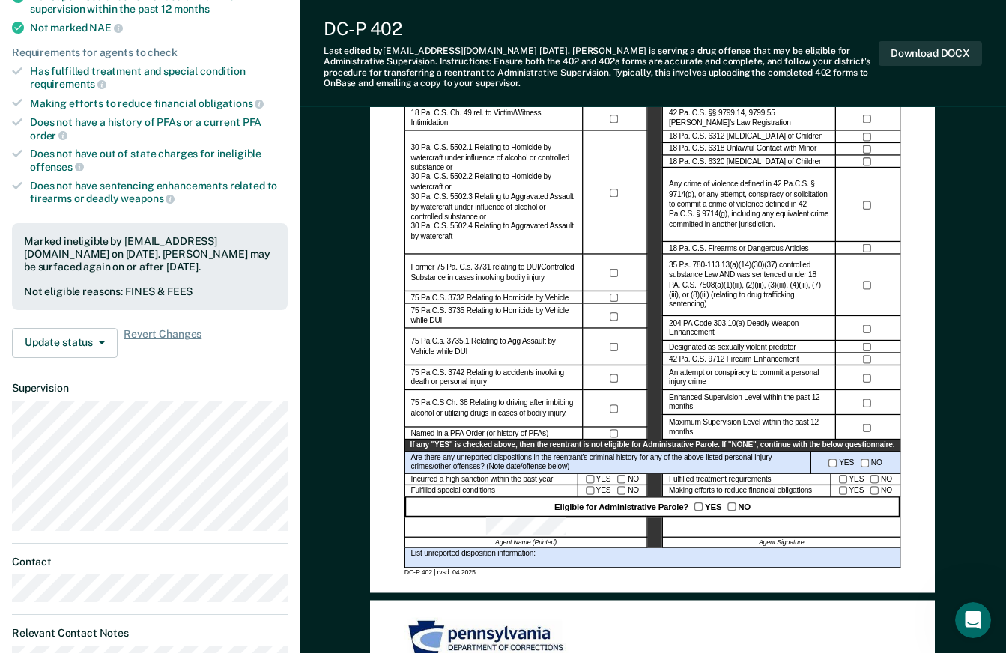
click at [280, 394] on dl "Supervision" at bounding box center [150, 456] width 276 height 149
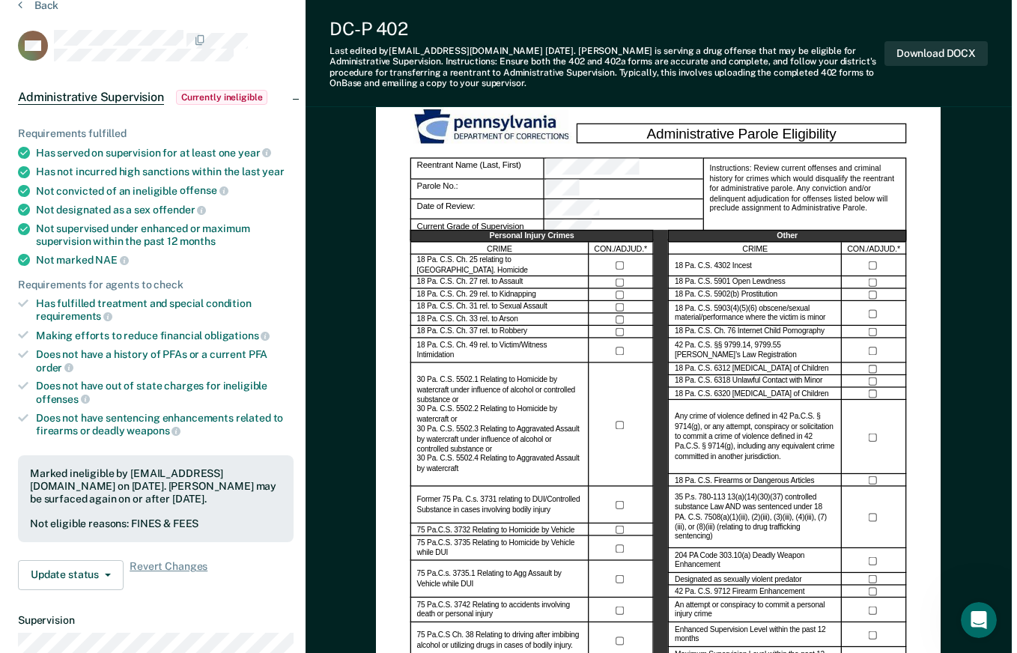
scroll to position [0, 0]
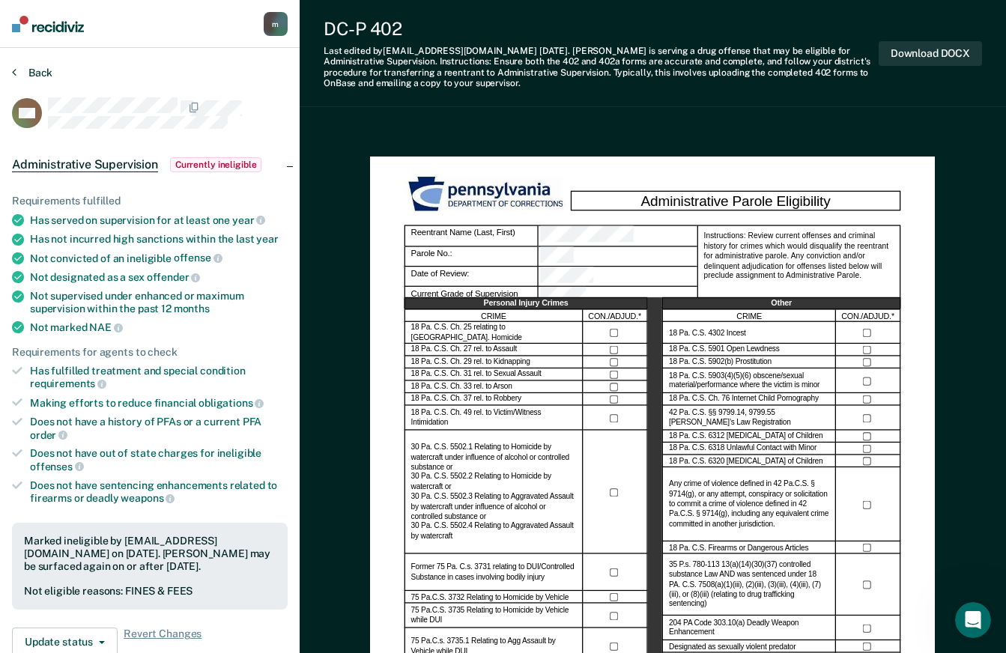
click at [16, 72] on icon at bounding box center [14, 72] width 4 height 12
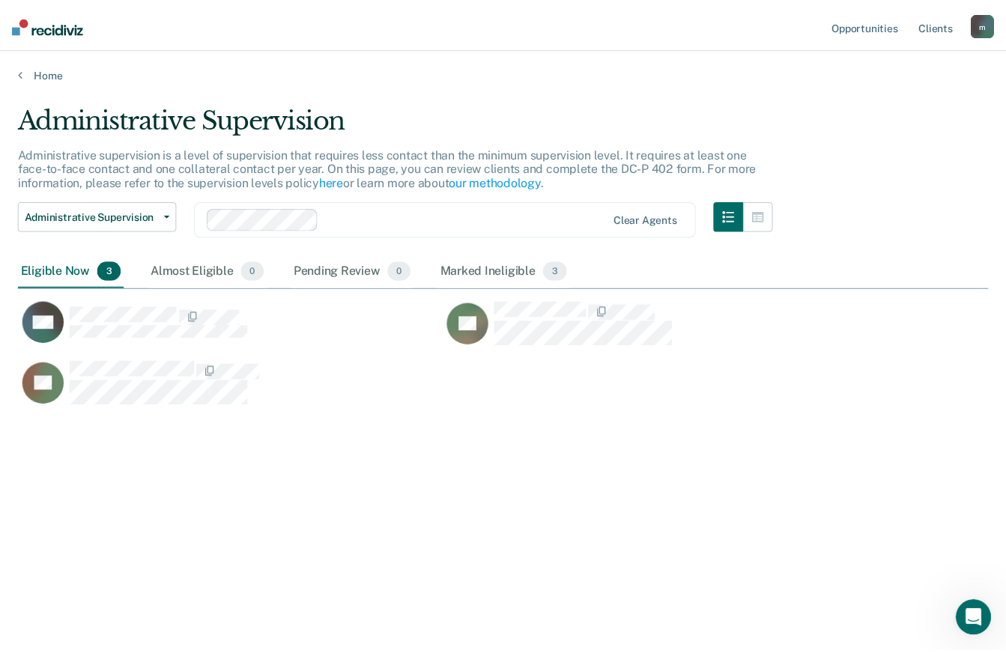
scroll to position [426, 970]
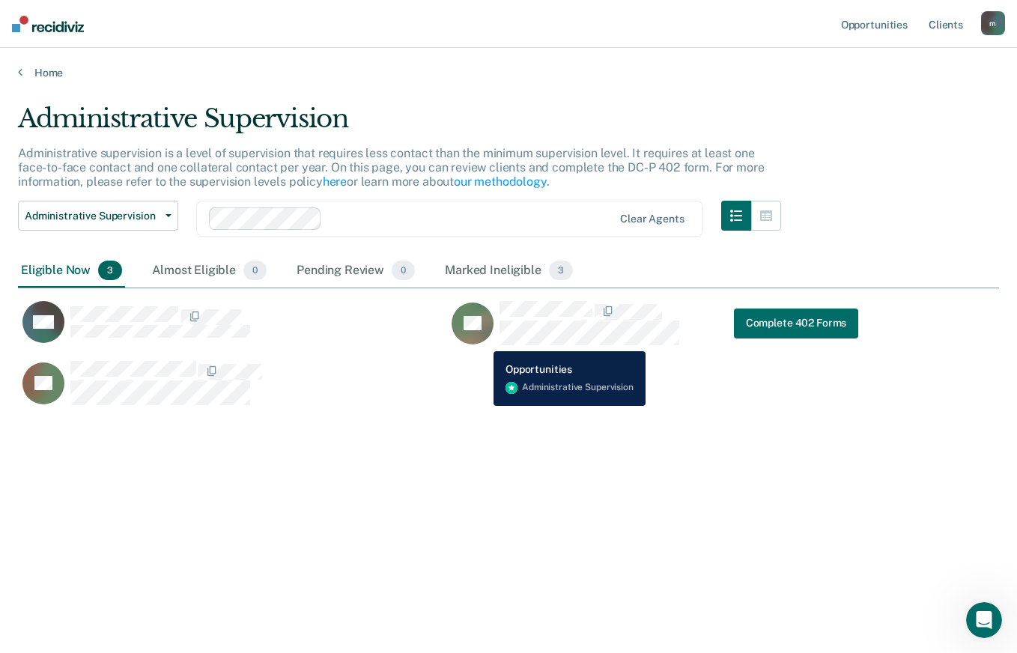
click at [482, 340] on icon "CaseloadOpportunityCell-354KM" at bounding box center [474, 336] width 62 height 55
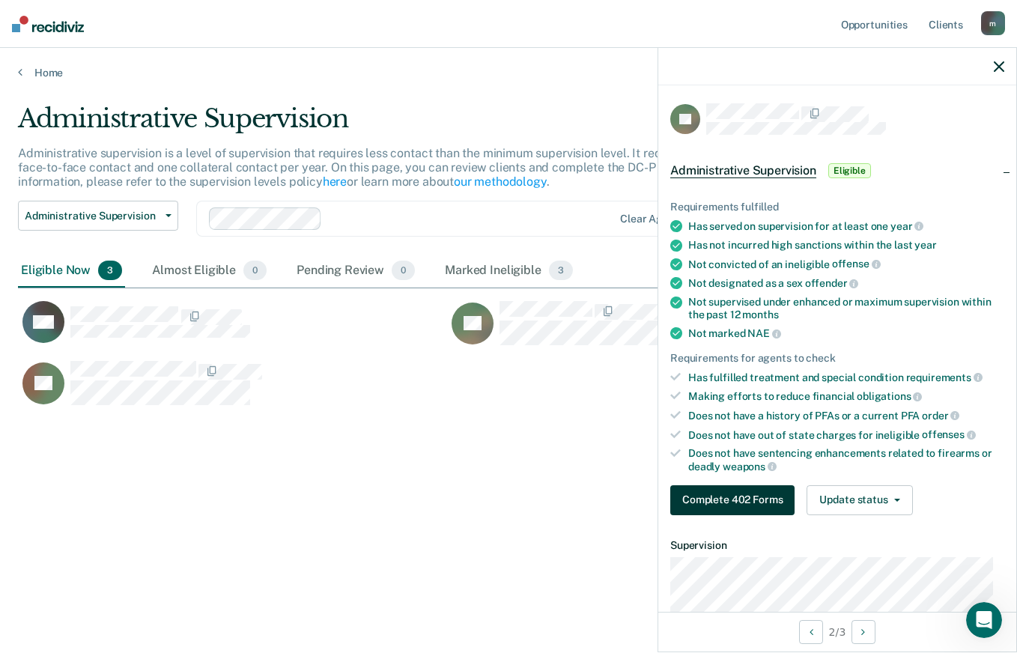
click at [774, 504] on button "Complete 402 Forms" at bounding box center [732, 500] width 124 height 30
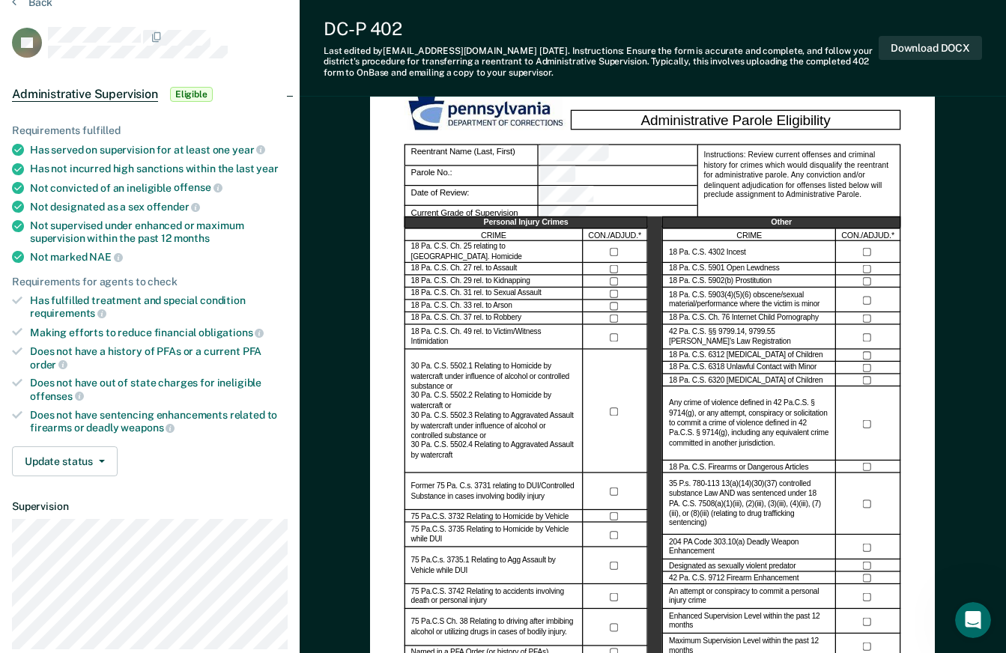
scroll to position [375, 0]
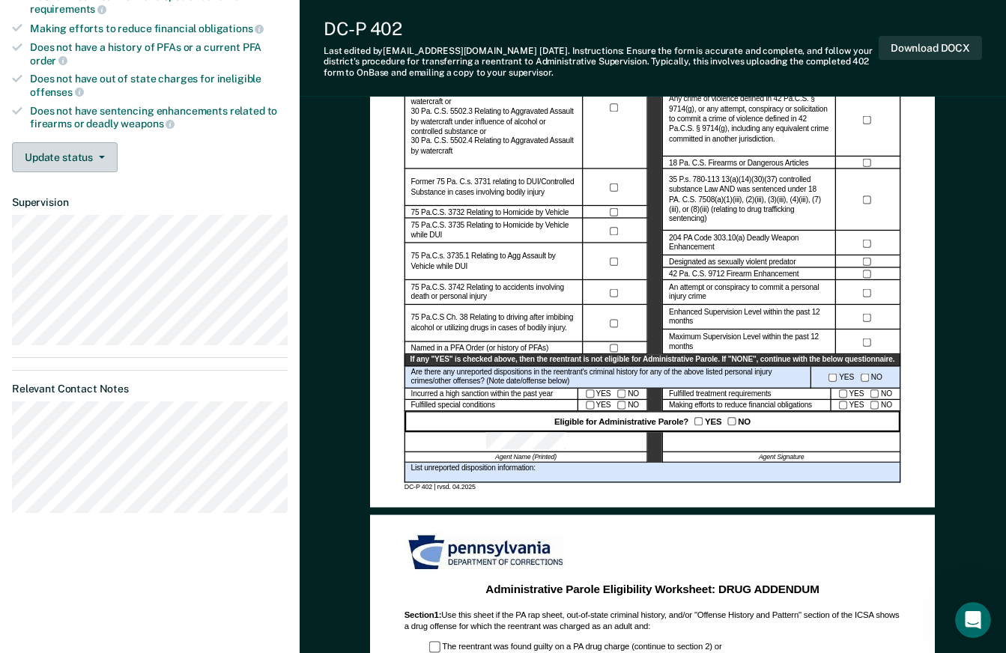
click at [73, 150] on button "Update status" at bounding box center [65, 157] width 106 height 30
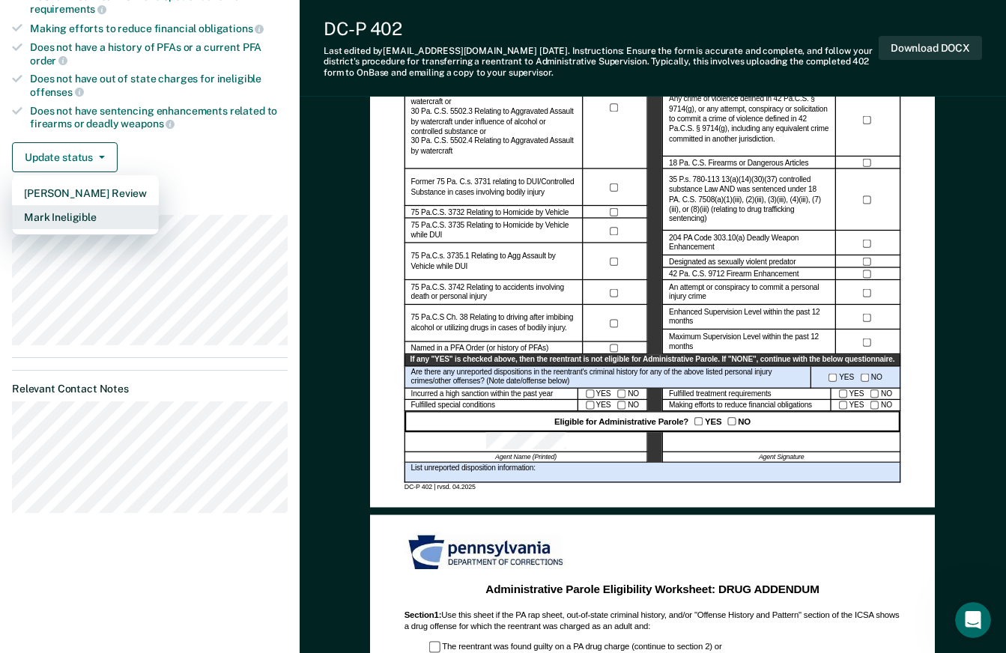
click at [72, 215] on button "Mark Ineligible" at bounding box center [85, 217] width 147 height 24
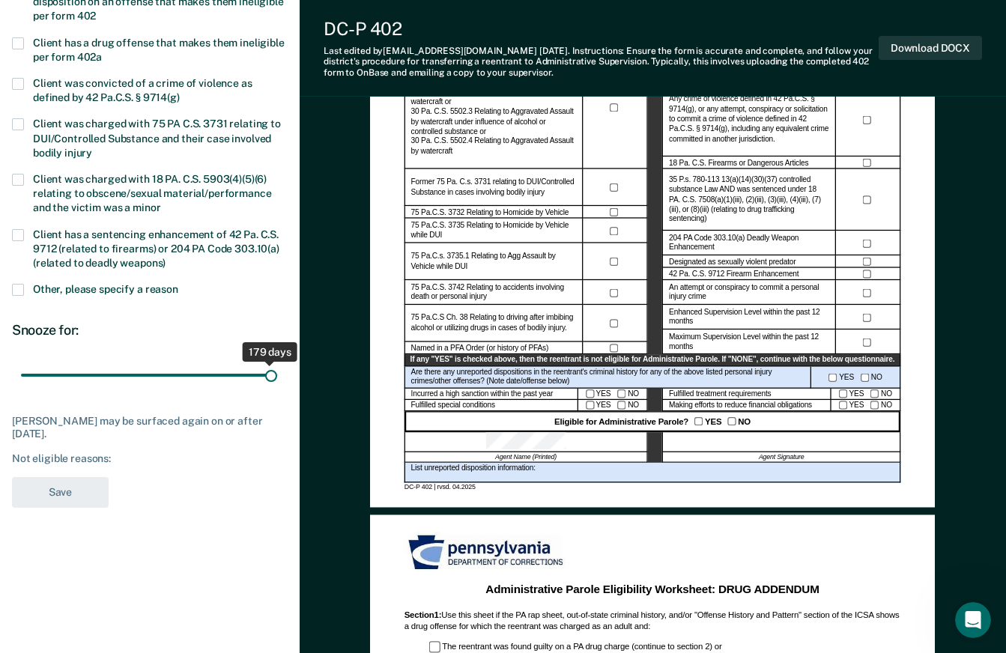
drag, startPoint x: 65, startPoint y: 375, endPoint x: 271, endPoint y: 388, distance: 206.4
type input "179"
click at [271, 388] on input "range" at bounding box center [150, 376] width 258 height 26
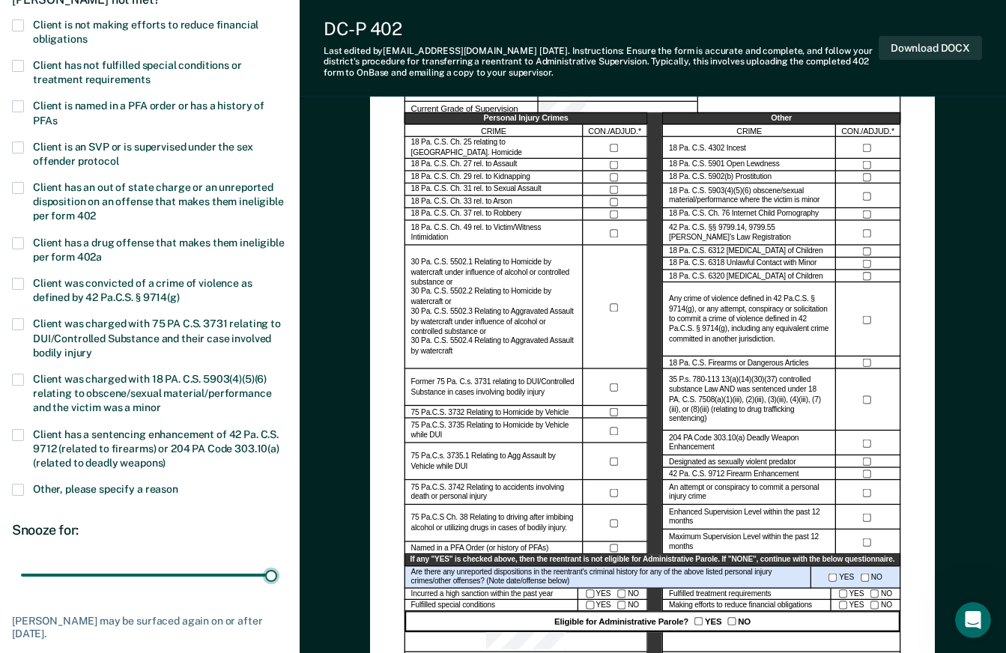
scroll to position [0, 0]
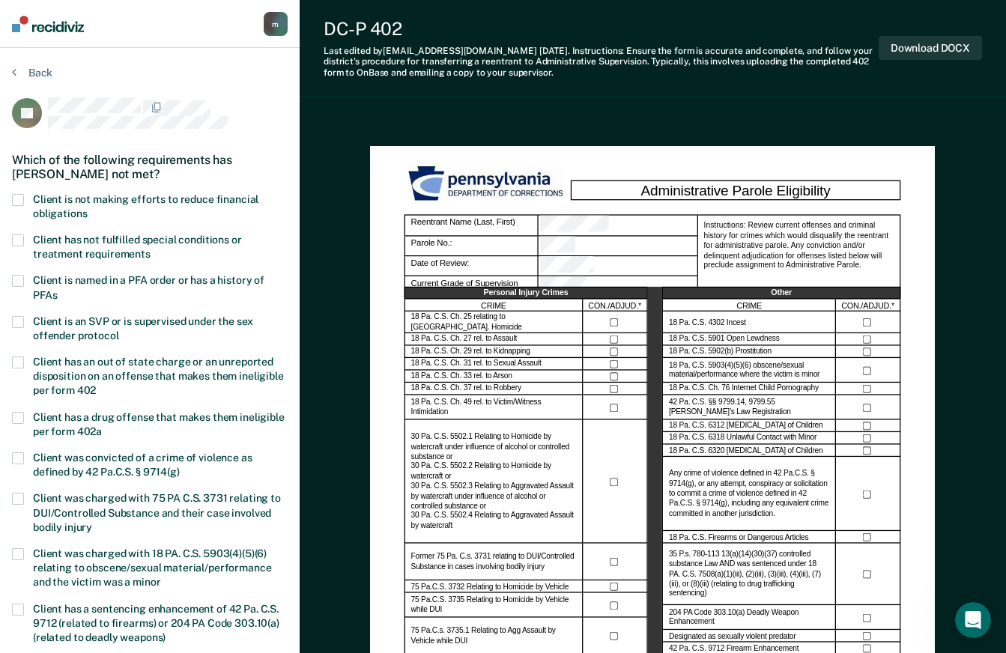
click at [18, 198] on span at bounding box center [18, 200] width 12 height 12
click at [87, 208] on input "Client is not making efforts to reduce financial obligations" at bounding box center [87, 208] width 0 height 0
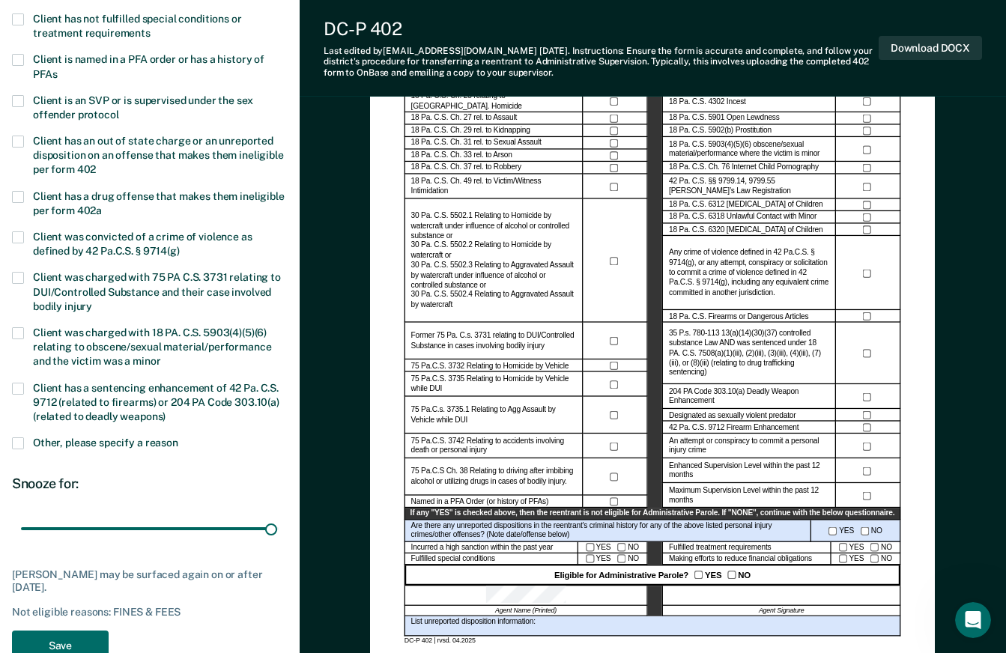
scroll to position [375, 0]
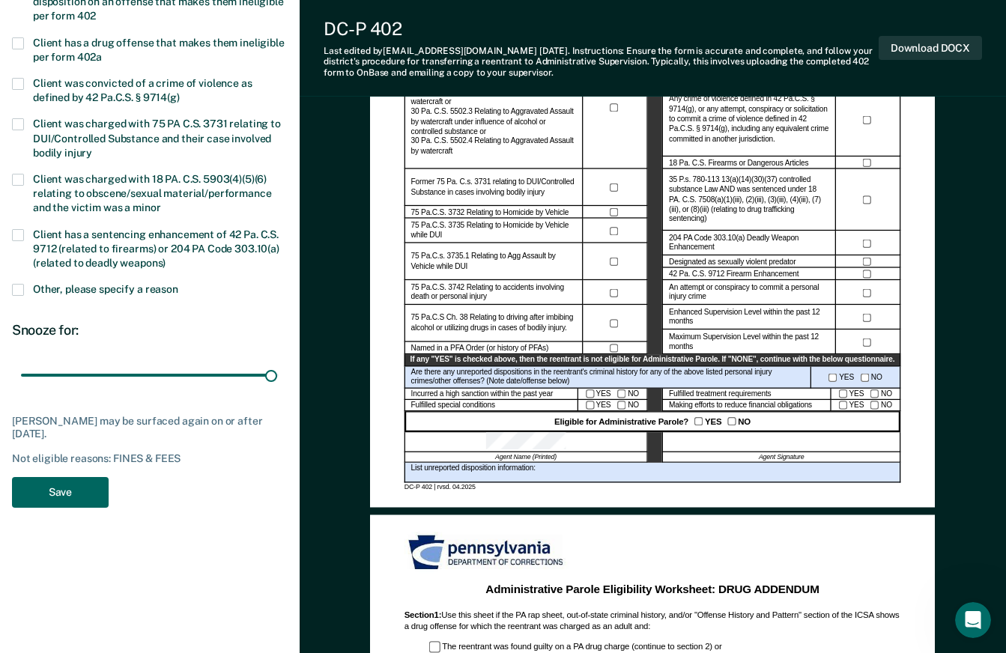
click at [78, 491] on button "Save" at bounding box center [60, 492] width 97 height 31
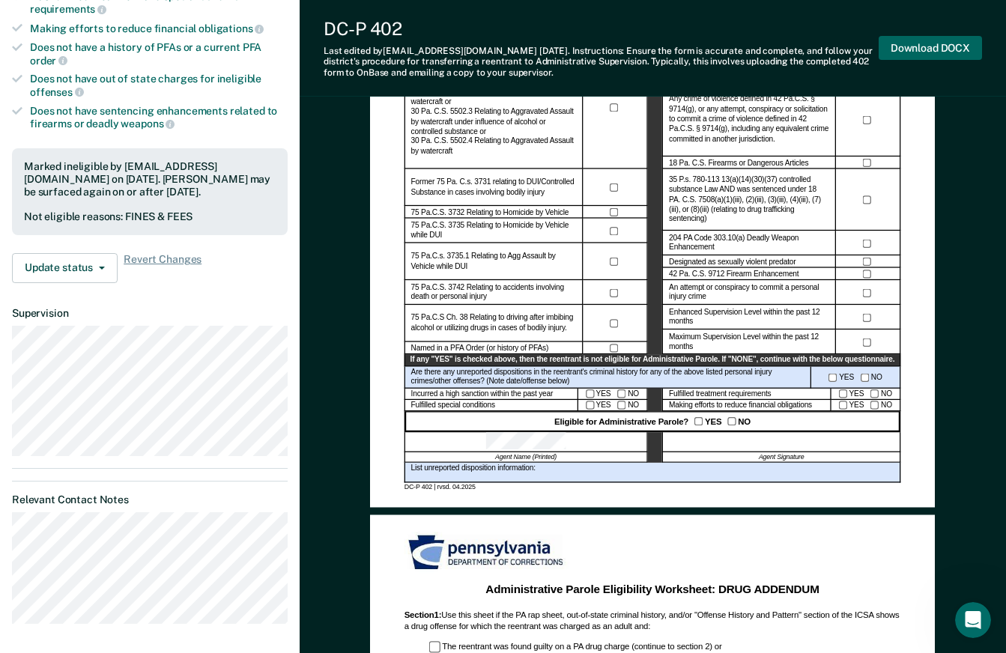
click at [924, 44] on button "Download DOCX" at bounding box center [930, 48] width 103 height 25
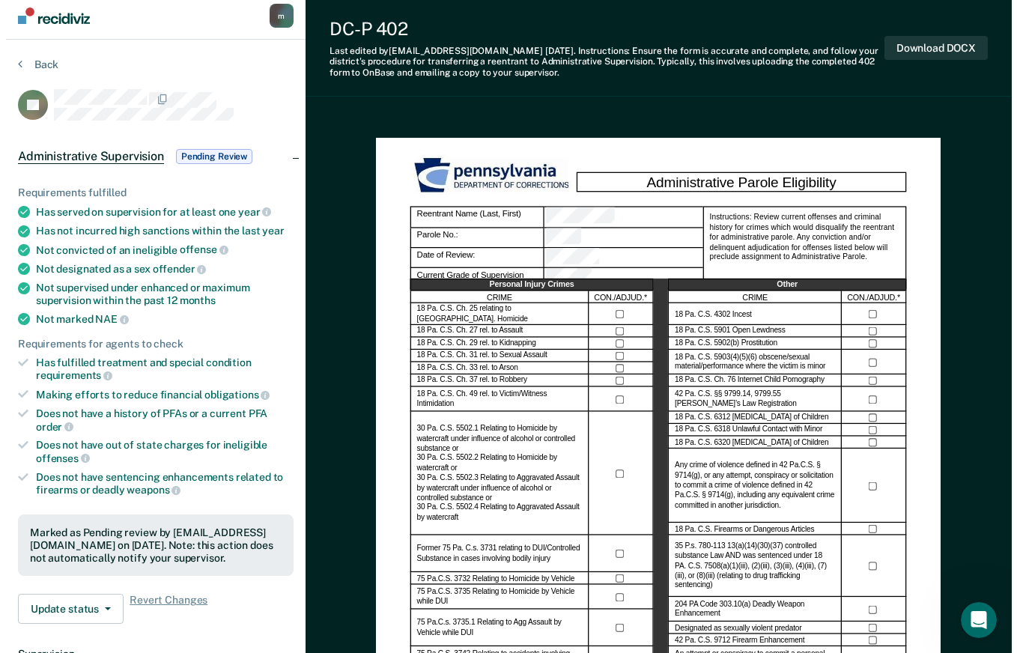
scroll to position [0, 0]
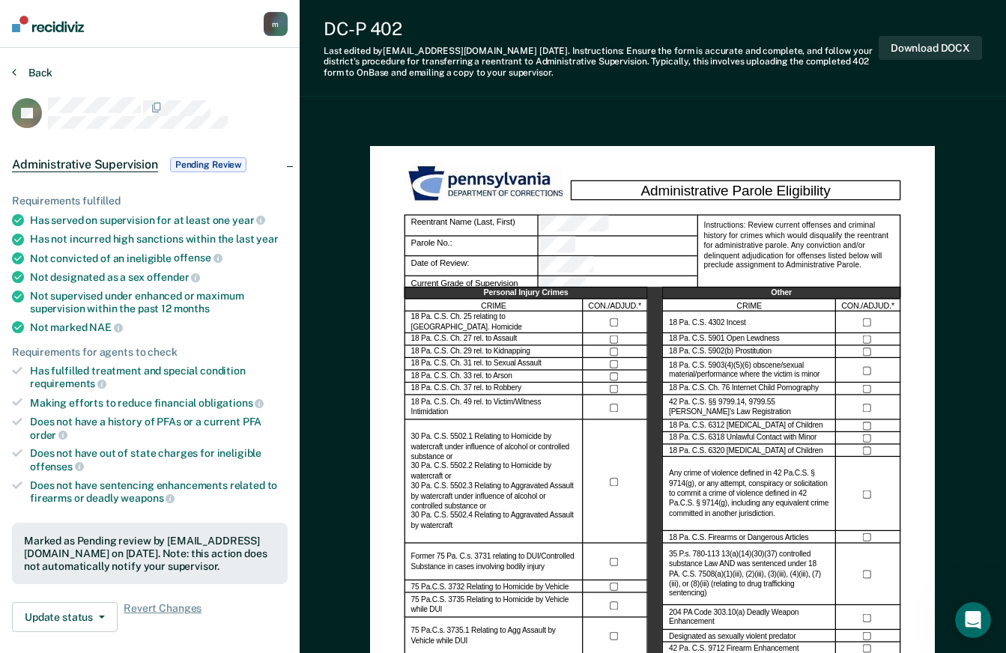
click at [31, 71] on button "Back" at bounding box center [32, 72] width 40 height 13
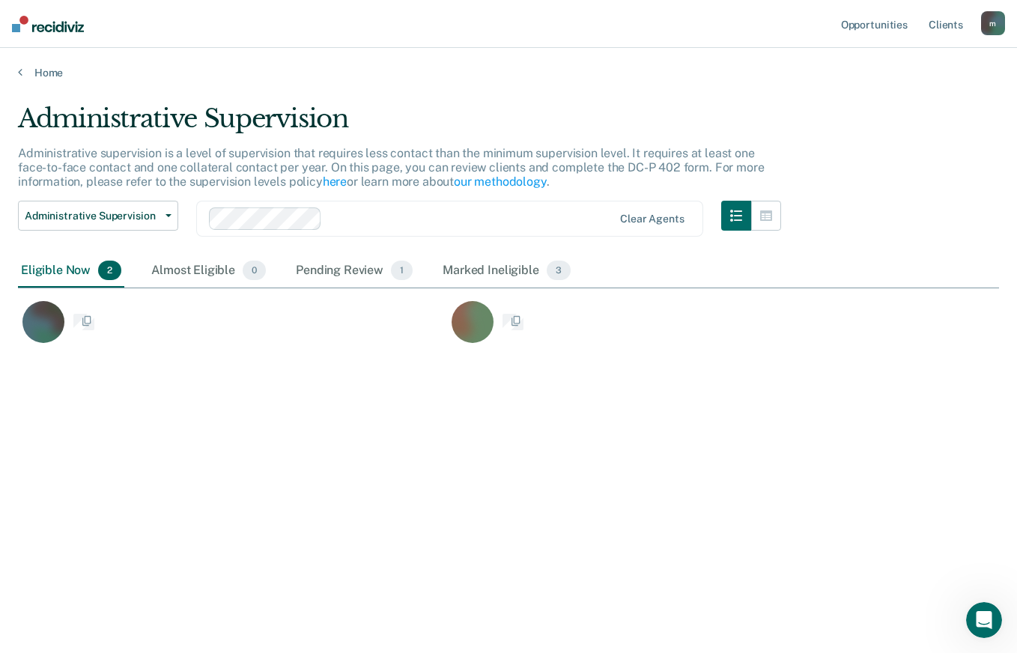
scroll to position [426, 970]
